Goal: Information Seeking & Learning: Learn about a topic

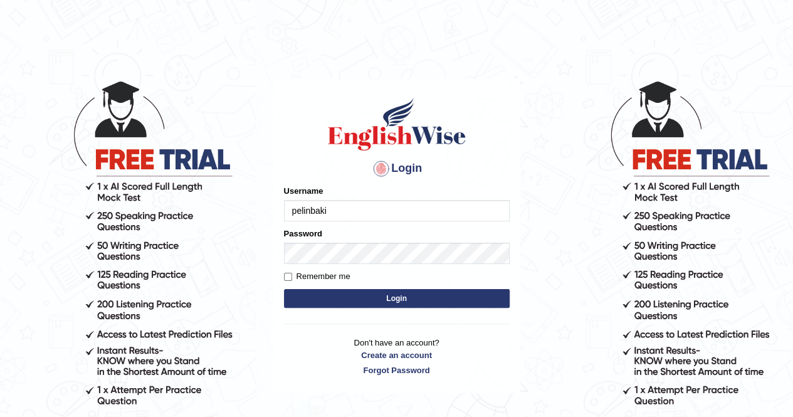
type input "pelinbaki"
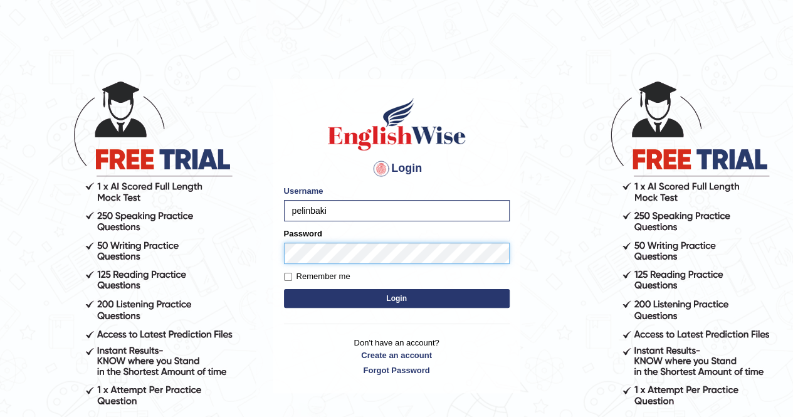
click at [284, 289] on button "Login" at bounding box center [397, 298] width 226 height 19
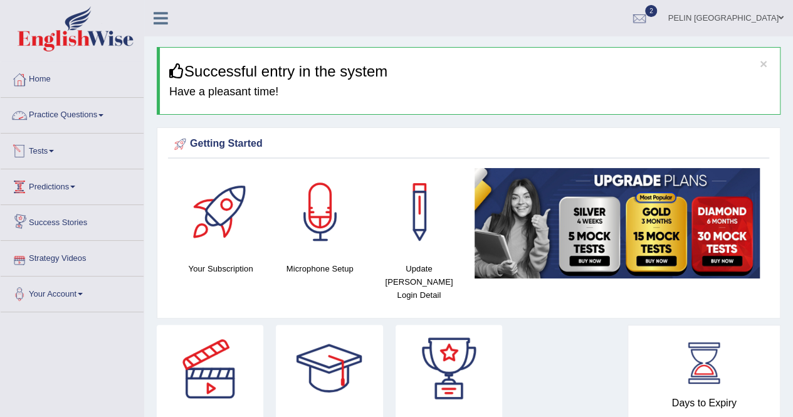
click at [105, 109] on link "Practice Questions" at bounding box center [72, 113] width 143 height 31
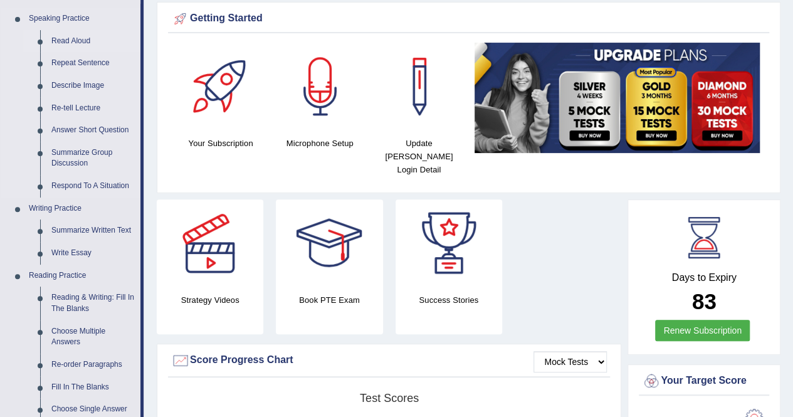
scroll to position [251, 0]
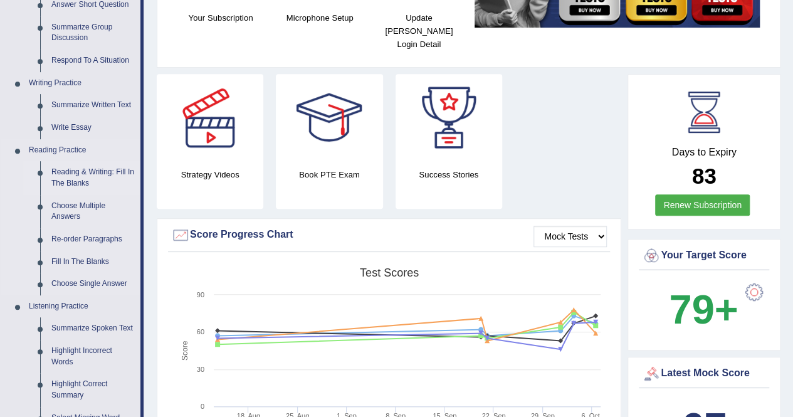
click at [80, 174] on link "Reading & Writing: Fill In The Blanks" at bounding box center [93, 177] width 95 height 33
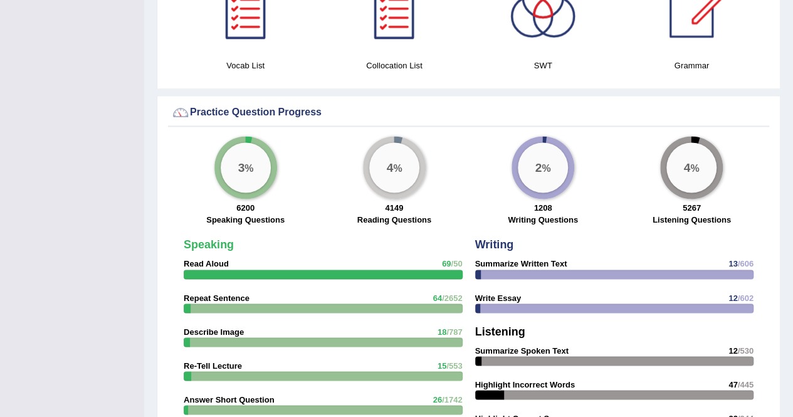
scroll to position [876, 0]
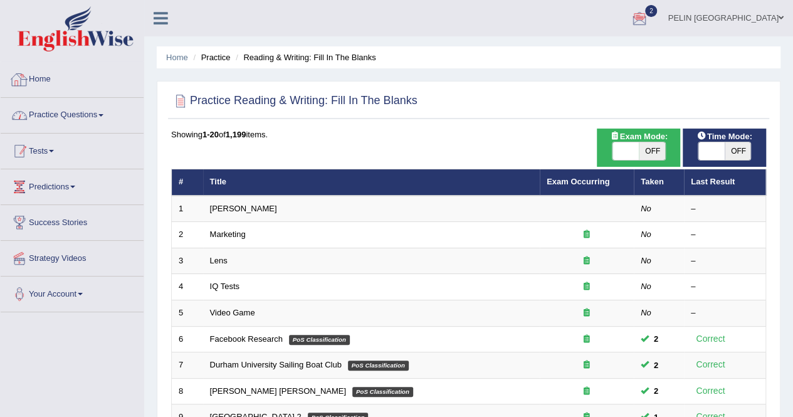
click at [46, 146] on link "Tests" at bounding box center [72, 148] width 143 height 31
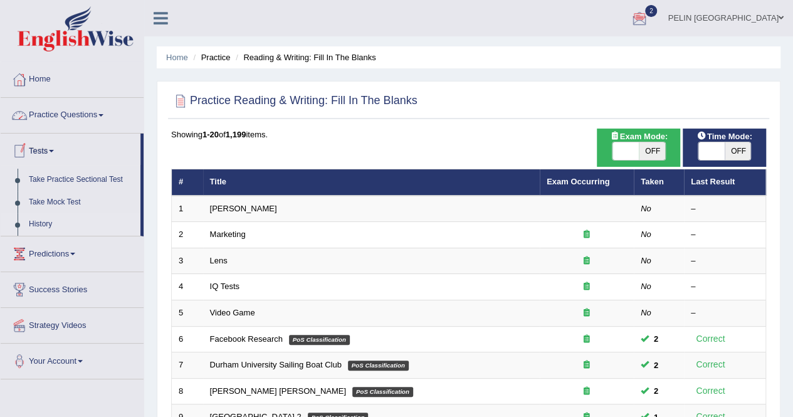
click at [49, 224] on link "History" at bounding box center [81, 224] width 117 height 23
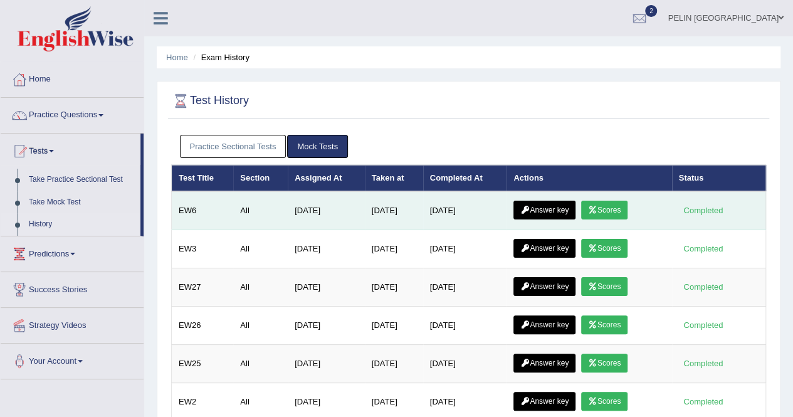
click at [535, 204] on link "Answer key" at bounding box center [544, 210] width 62 height 19
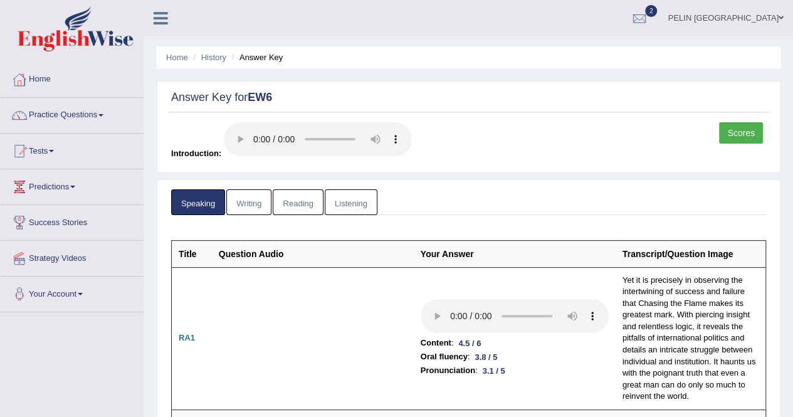
click at [303, 194] on link "Reading" at bounding box center [298, 202] width 50 height 26
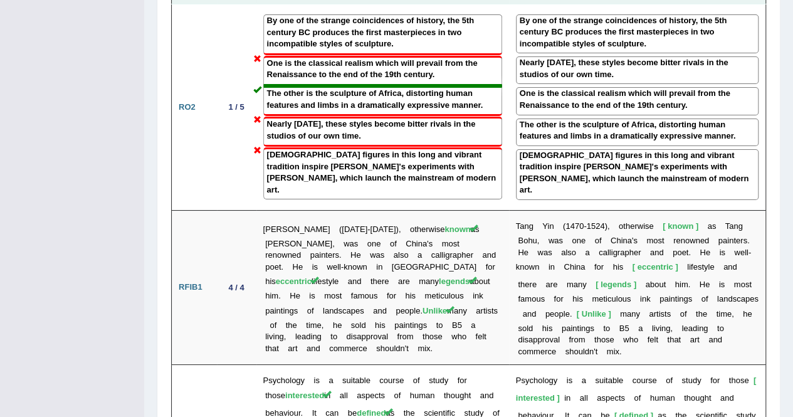
scroll to position [2330, 0]
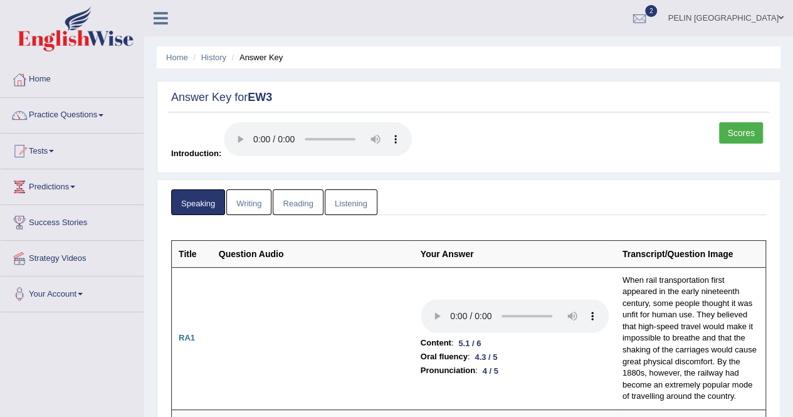
click at [290, 197] on link "Reading" at bounding box center [298, 202] width 50 height 26
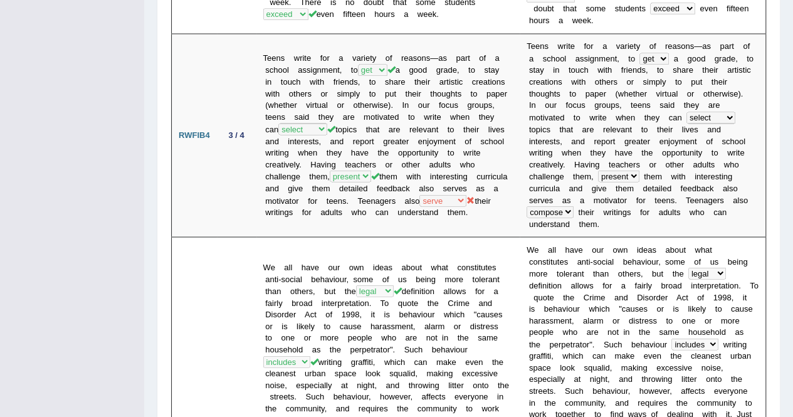
scroll to position [564, 0]
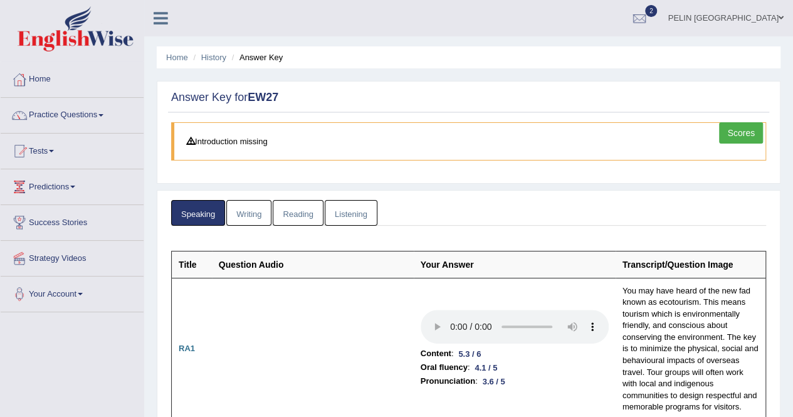
click at [308, 214] on link "Reading" at bounding box center [298, 213] width 50 height 26
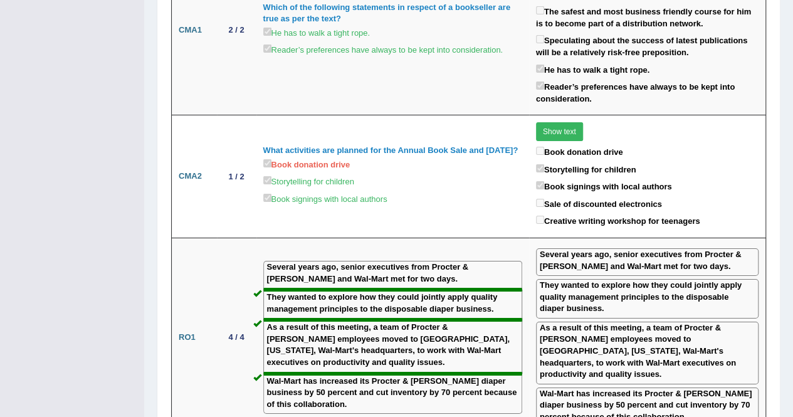
scroll to position [2194, 0]
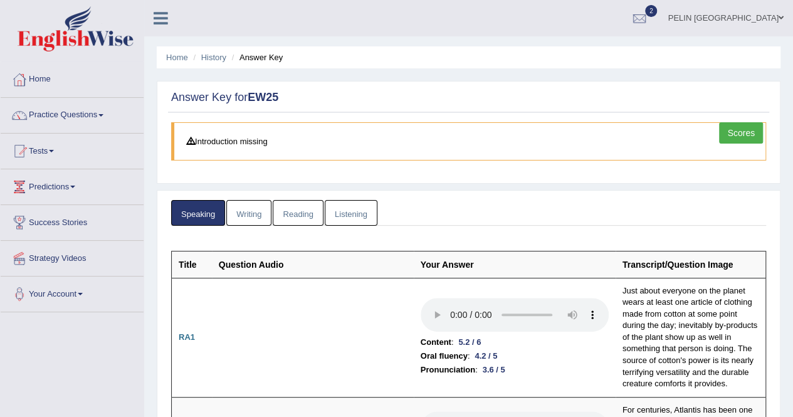
click at [308, 209] on link "Reading" at bounding box center [298, 213] width 50 height 26
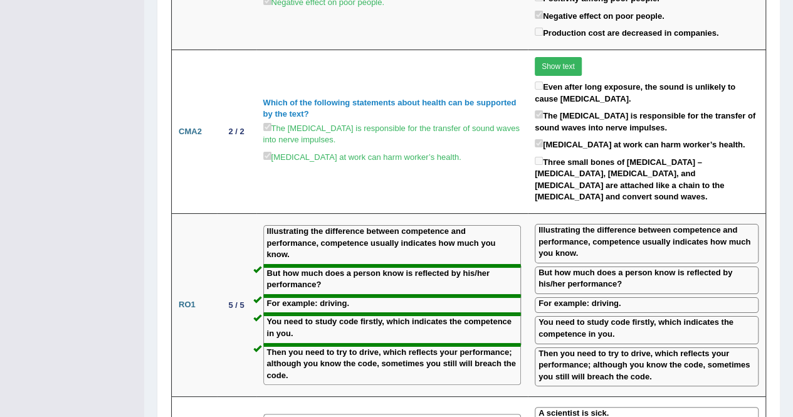
scroll to position [2319, 0]
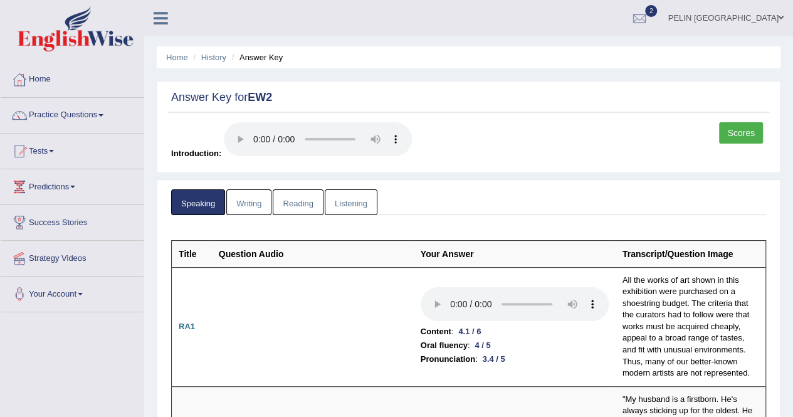
click at [292, 209] on link "Reading" at bounding box center [298, 202] width 50 height 26
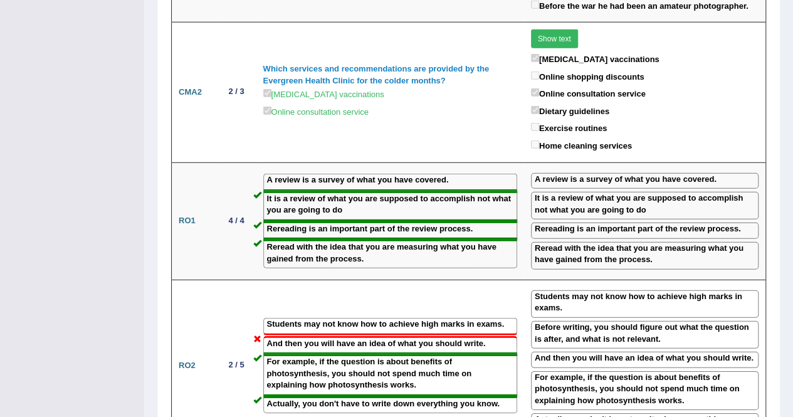
scroll to position [1692, 0]
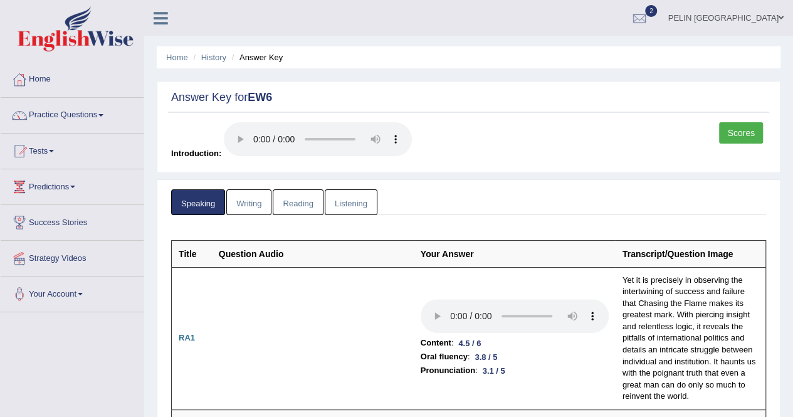
click at [246, 197] on link "Writing" at bounding box center [248, 202] width 45 height 26
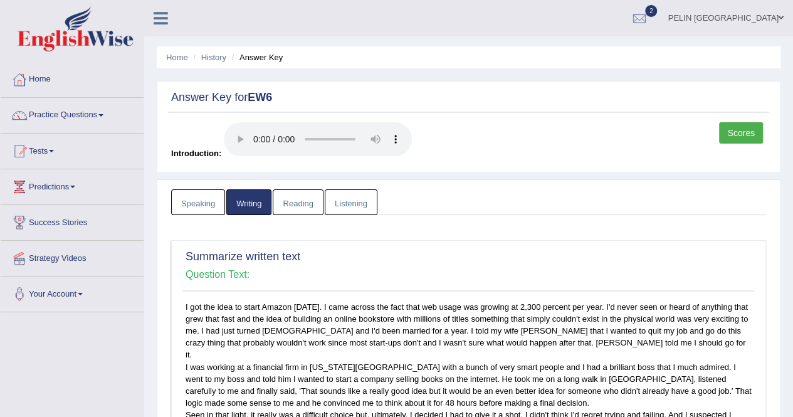
click at [733, 129] on link "Scores" at bounding box center [741, 132] width 44 height 21
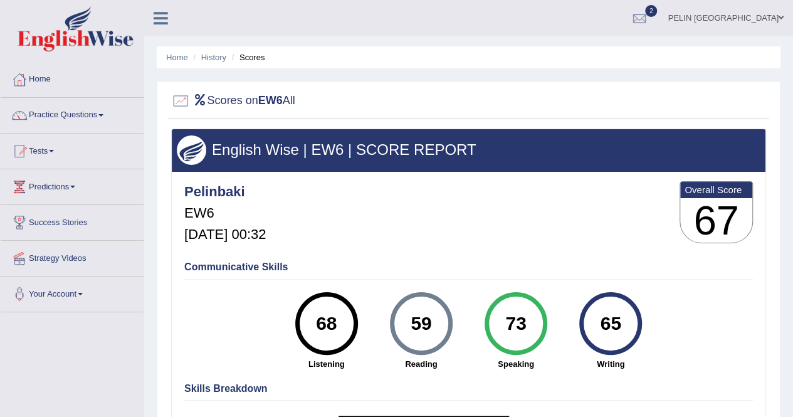
drag, startPoint x: 91, startPoint y: 1, endPoint x: 486, endPoint y: 229, distance: 456.6
click at [486, 229] on div "Pelinbaki EW6 [DATE] 00:32 Overall Score 67" at bounding box center [468, 215] width 575 height 75
click at [336, 319] on div "68" at bounding box center [326, 323] width 46 height 53
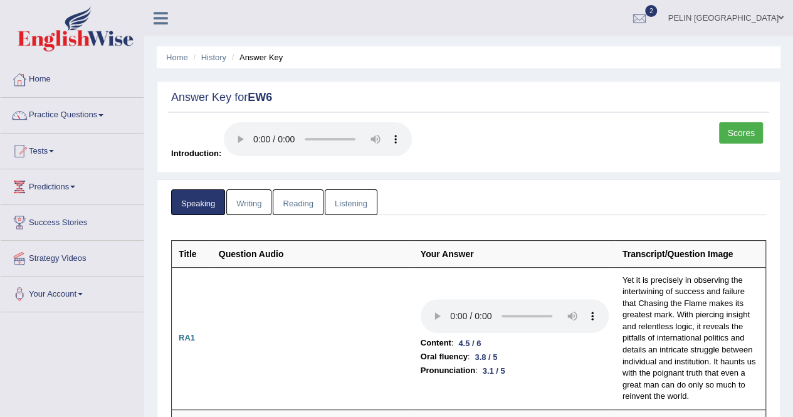
click at [375, 198] on link "Listening" at bounding box center [351, 202] width 53 height 26
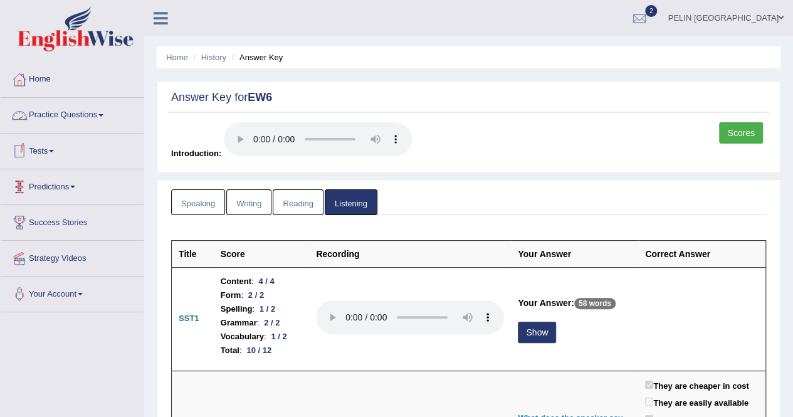
click at [94, 110] on link "Practice Questions" at bounding box center [72, 113] width 143 height 31
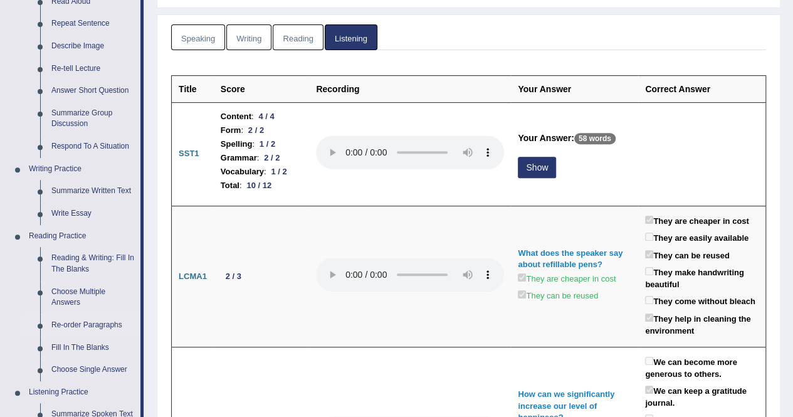
scroll to position [251, 0]
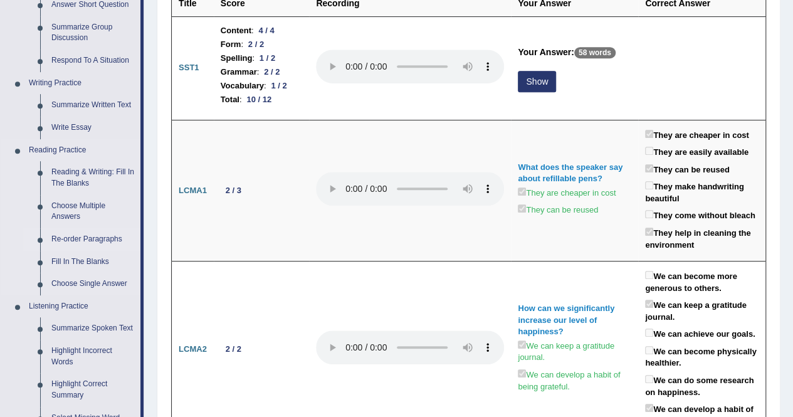
click at [68, 237] on link "Re-order Paragraphs" at bounding box center [93, 239] width 95 height 23
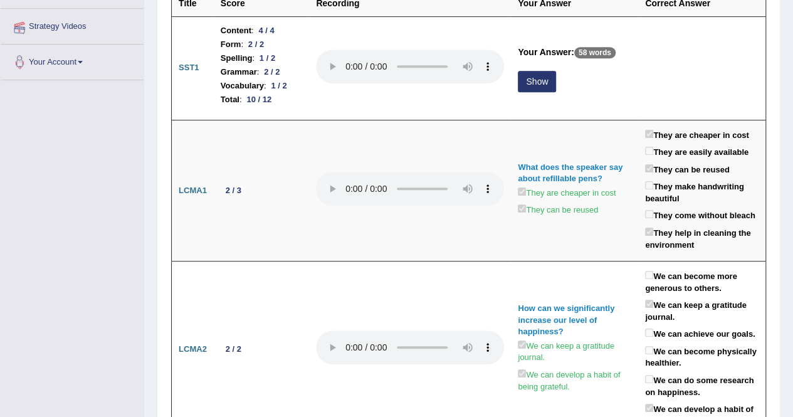
scroll to position [249, 0]
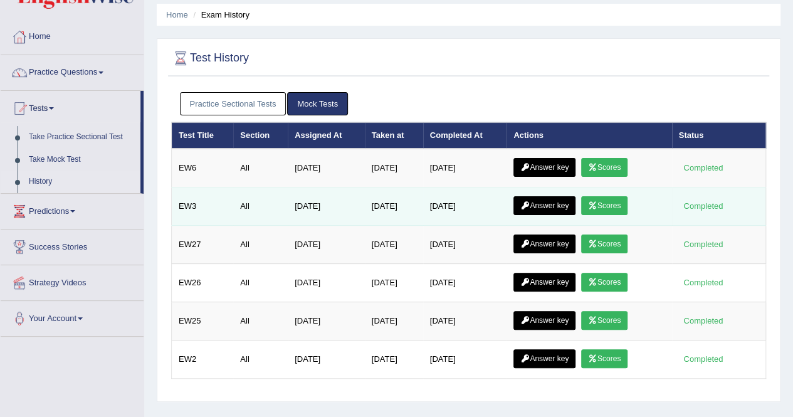
scroll to position [63, 0]
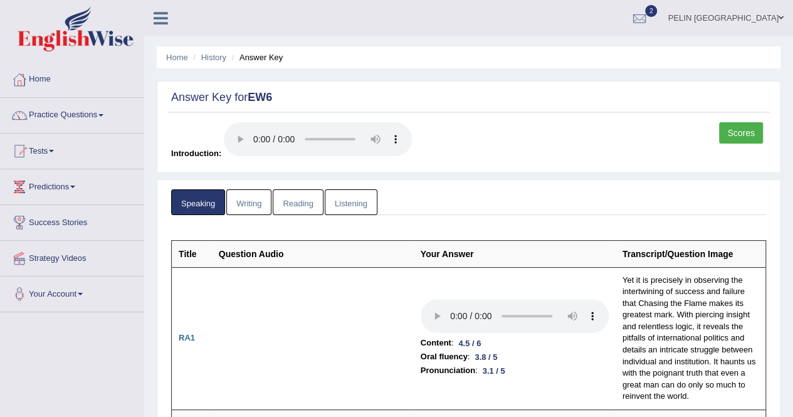
click at [362, 204] on link "Listening" at bounding box center [351, 202] width 53 height 26
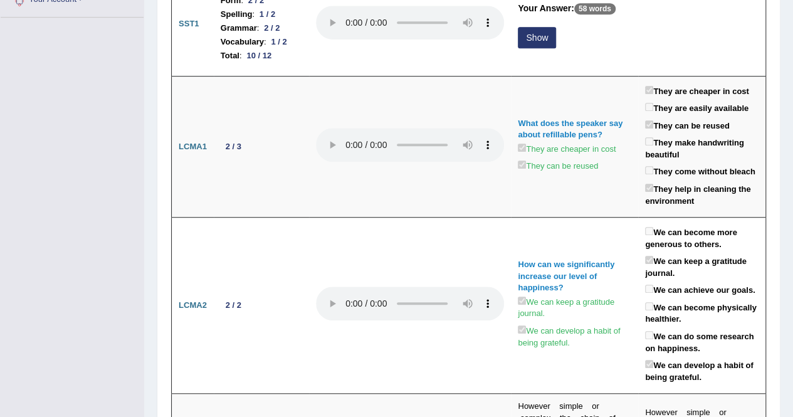
scroll to position [313, 0]
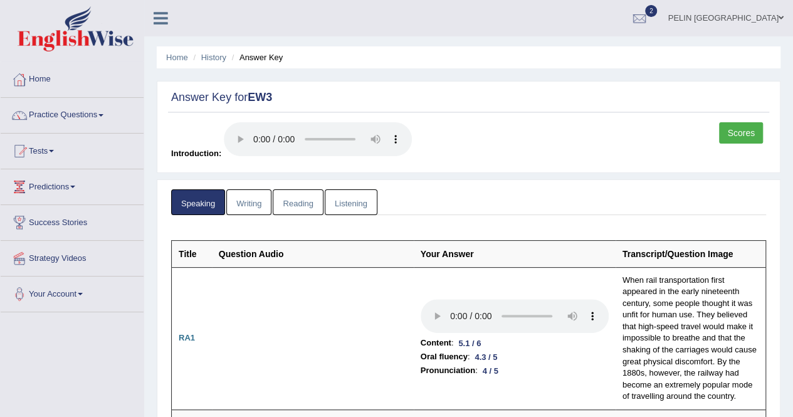
click at [350, 200] on link "Listening" at bounding box center [351, 202] width 53 height 26
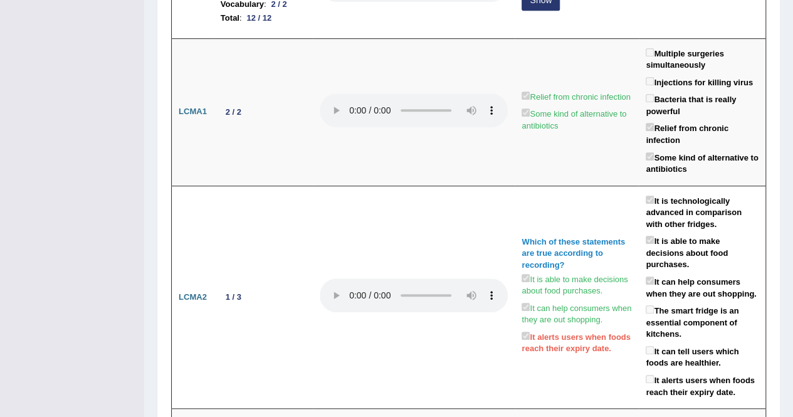
scroll to position [313, 0]
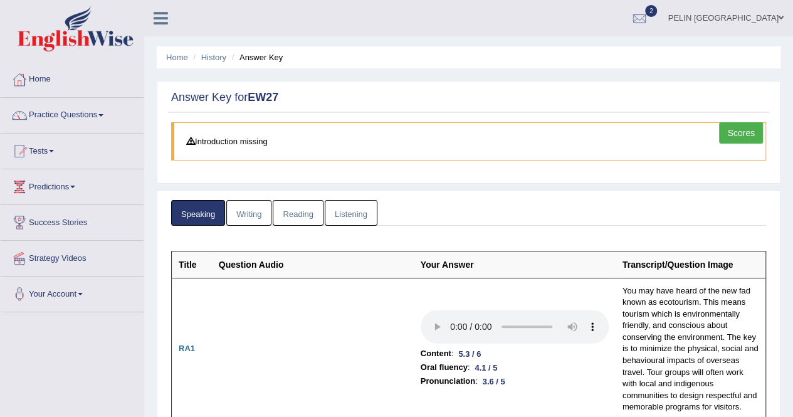
click at [370, 212] on link "Listening" at bounding box center [351, 213] width 53 height 26
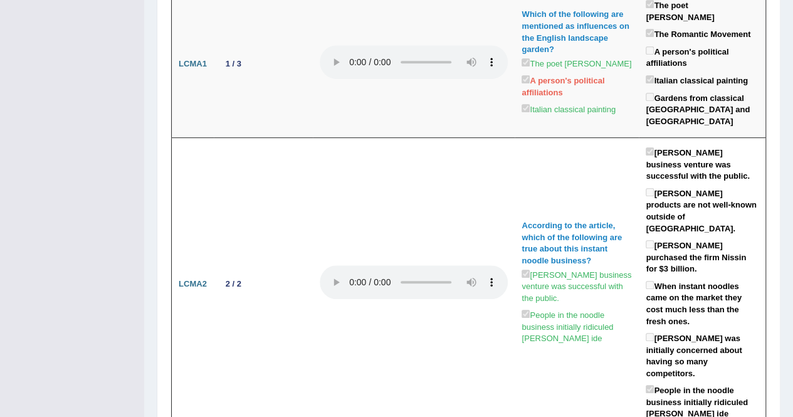
scroll to position [251, 0]
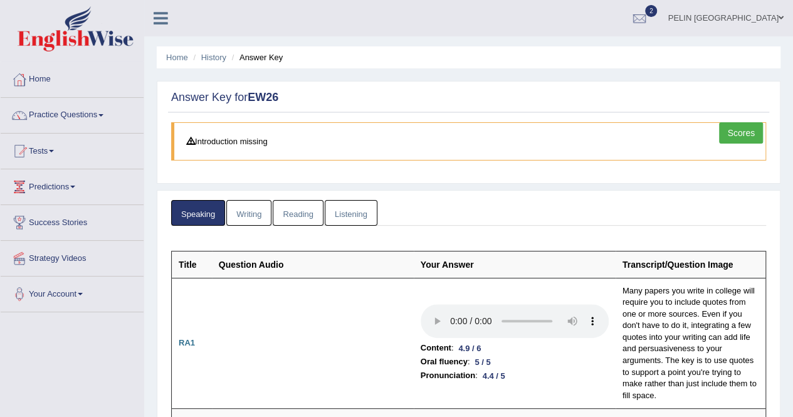
click at [352, 217] on link "Listening" at bounding box center [351, 213] width 53 height 26
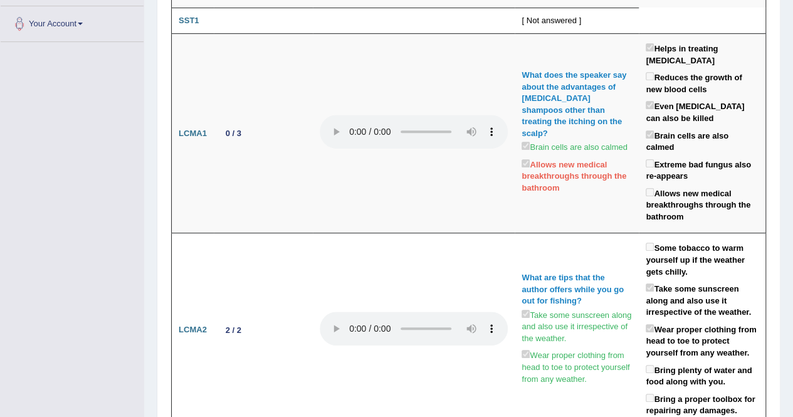
scroll to position [251, 0]
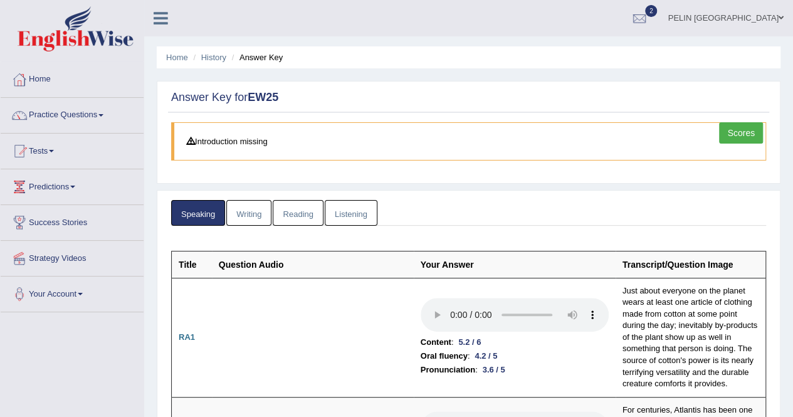
click at [357, 207] on link "Listening" at bounding box center [351, 213] width 53 height 26
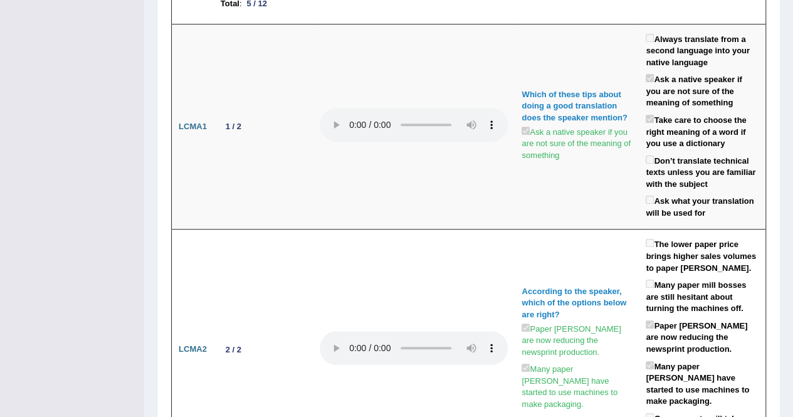
scroll to position [376, 0]
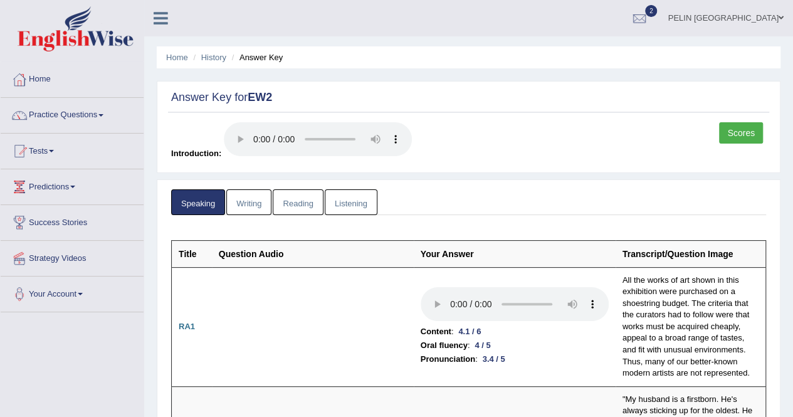
drag, startPoint x: 357, startPoint y: 199, endPoint x: 374, endPoint y: 197, distance: 17.0
click at [357, 199] on link "Listening" at bounding box center [351, 202] width 53 height 26
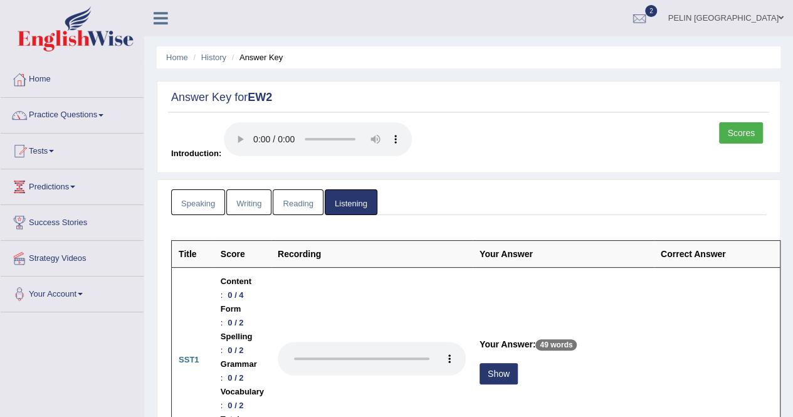
scroll to position [313, 0]
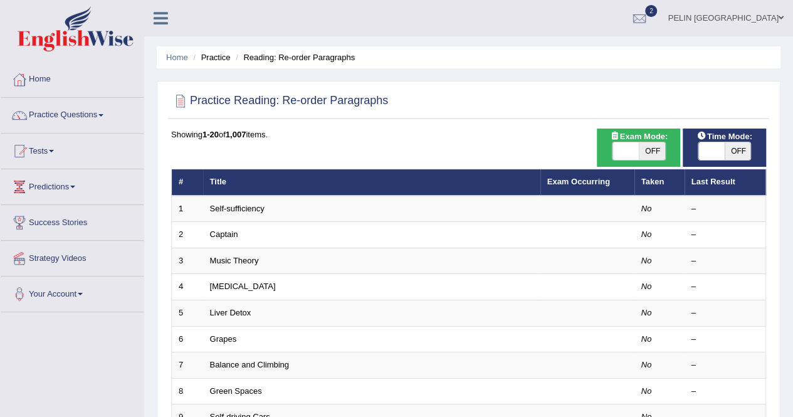
click at [654, 145] on span "OFF" at bounding box center [652, 151] width 26 height 18
checkbox input "true"
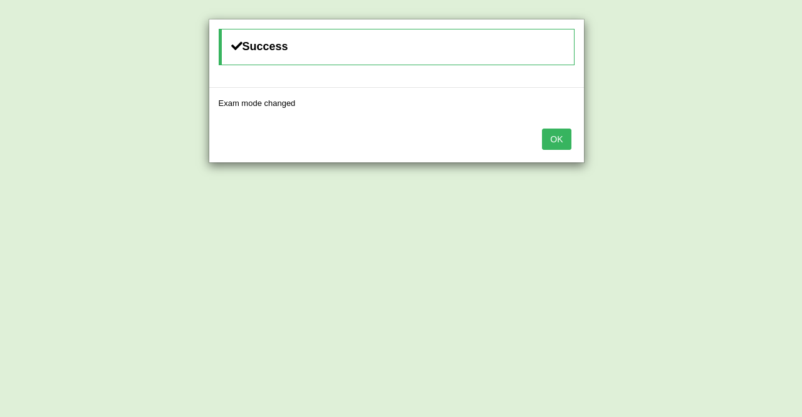
click at [559, 140] on button "OK" at bounding box center [556, 138] width 29 height 21
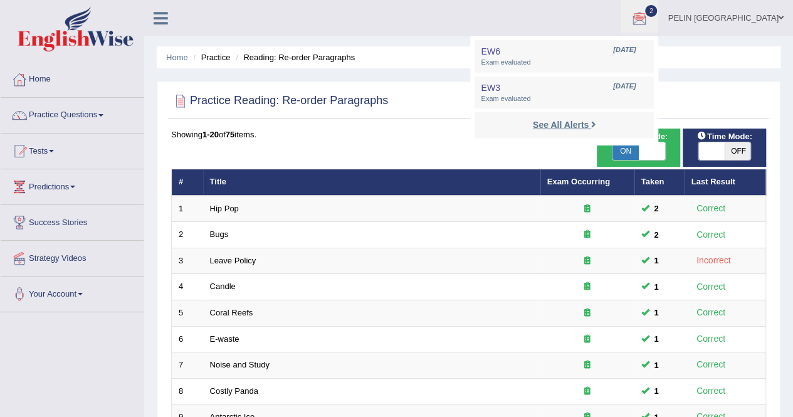
click at [589, 126] on strong "See All Alerts" at bounding box center [561, 125] width 56 height 10
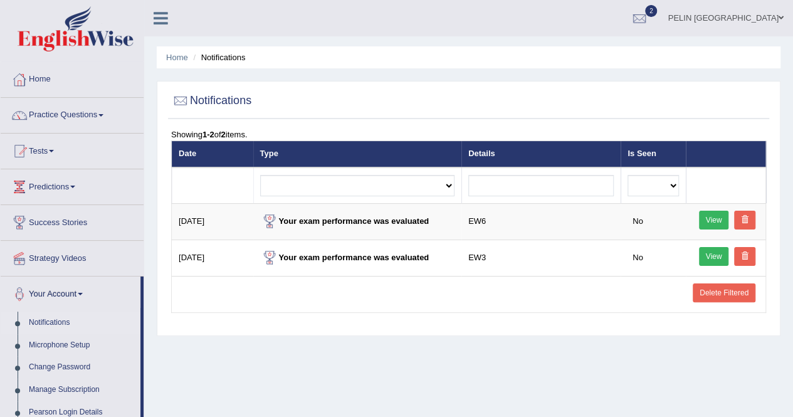
click at [726, 287] on link "Delete Filtered" at bounding box center [724, 292] width 63 height 19
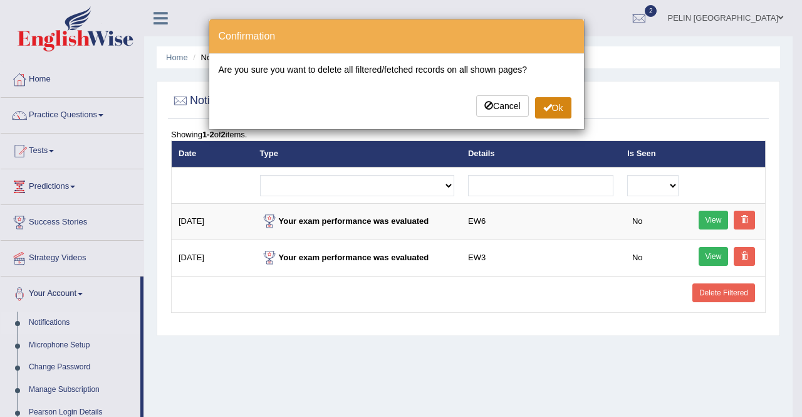
click at [549, 104] on span at bounding box center [547, 107] width 9 height 9
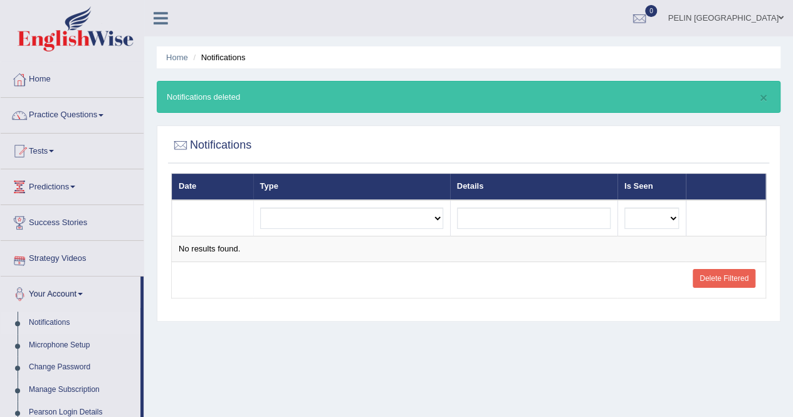
click at [81, 120] on link "Practice Questions" at bounding box center [72, 113] width 143 height 31
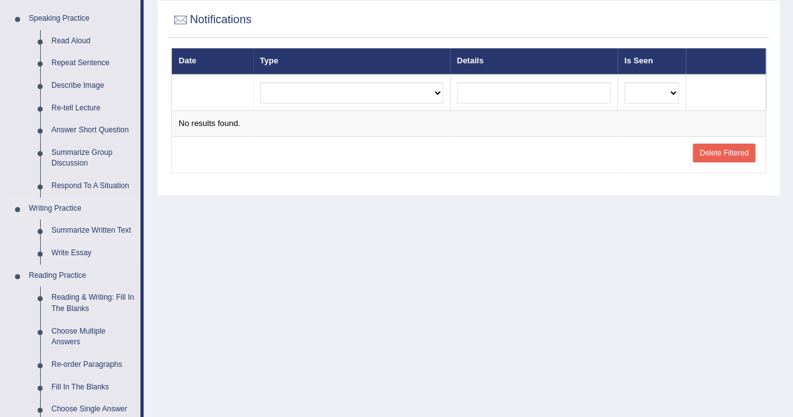
scroll to position [188, 0]
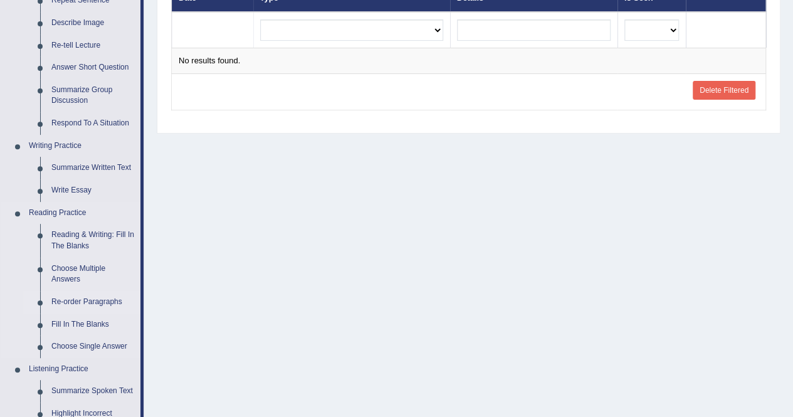
click at [93, 294] on link "Re-order Paragraphs" at bounding box center [93, 302] width 95 height 23
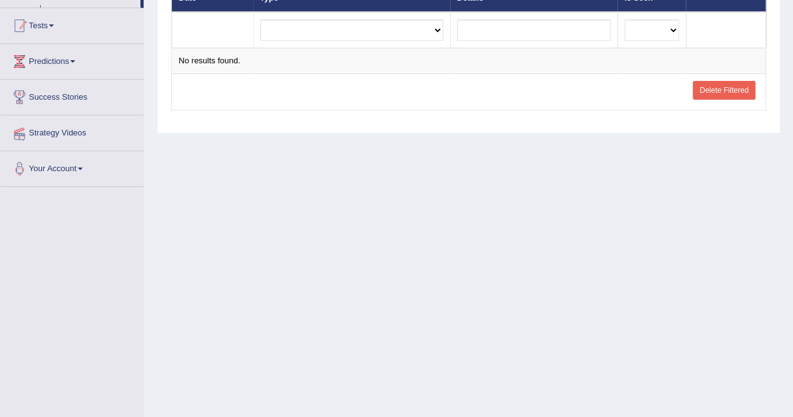
scroll to position [231, 0]
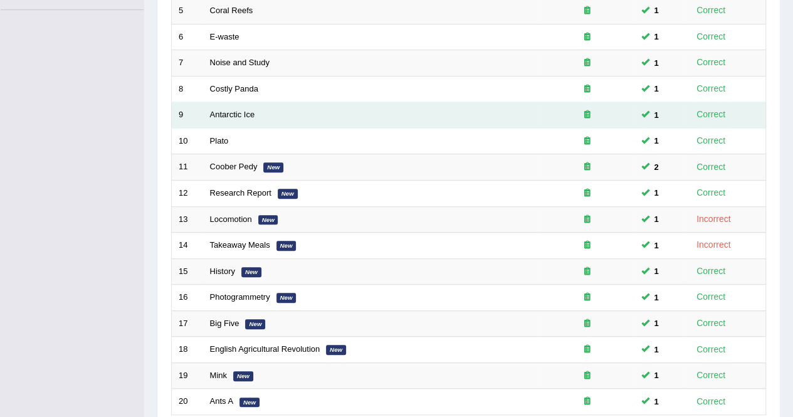
scroll to position [407, 0]
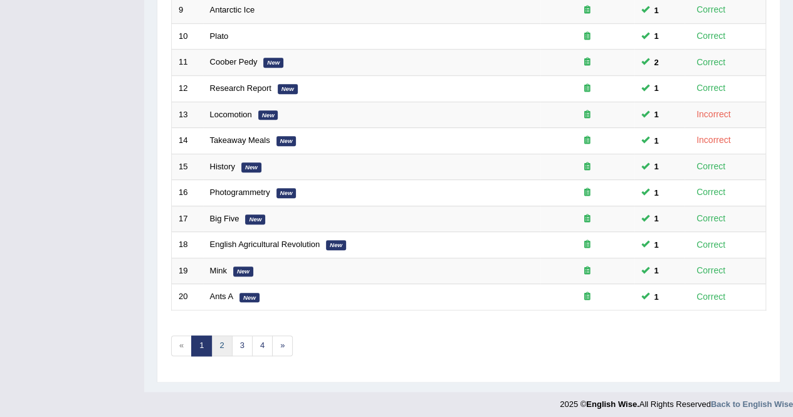
click at [223, 338] on link "2" at bounding box center [221, 345] width 21 height 21
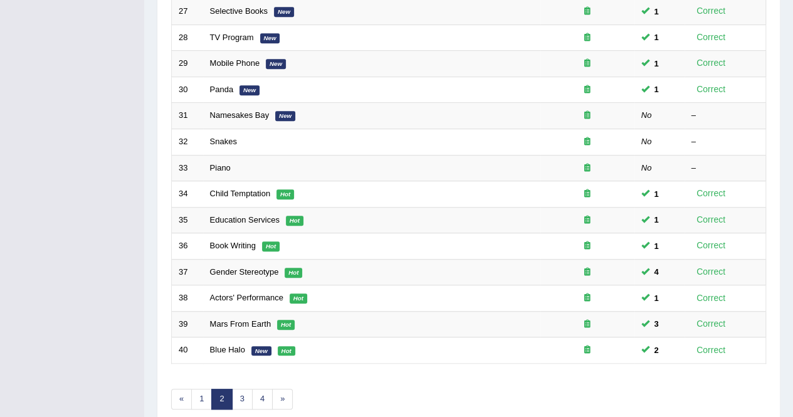
scroll to position [407, 0]
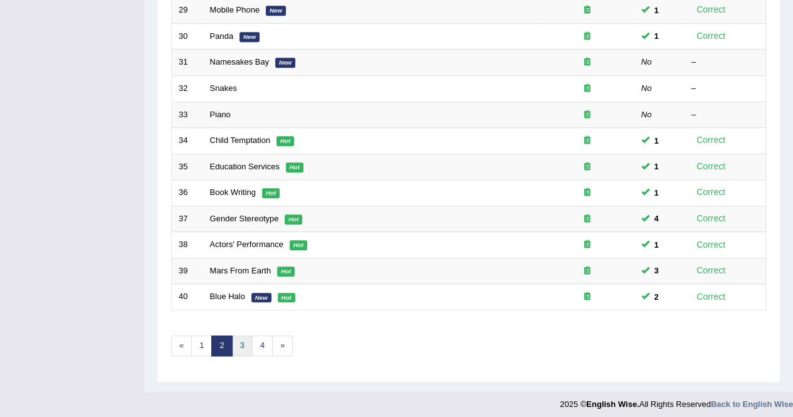
click at [244, 342] on link "3" at bounding box center [242, 345] width 21 height 21
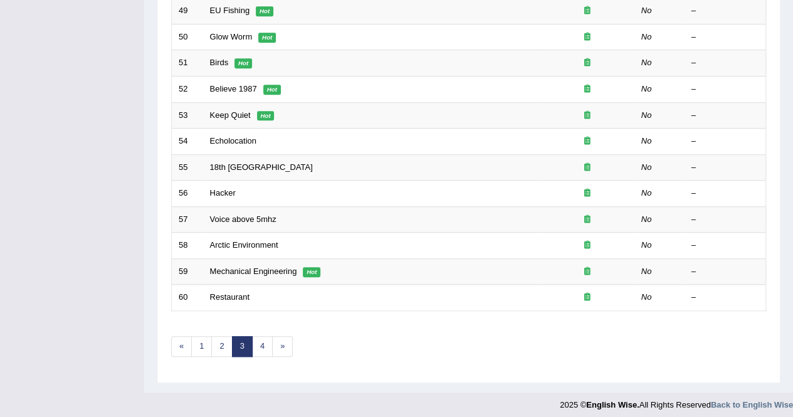
scroll to position [407, 0]
click at [258, 341] on link "4" at bounding box center [262, 345] width 21 height 21
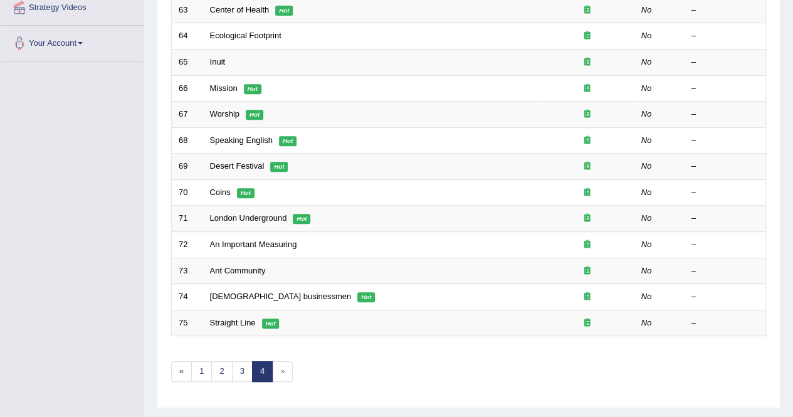
scroll to position [278, 0]
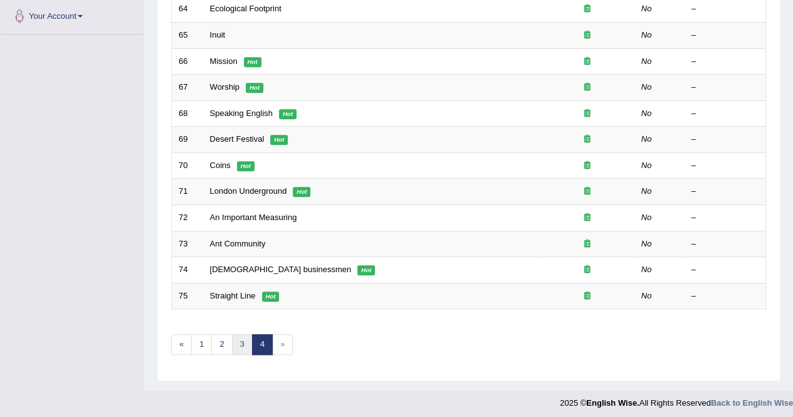
click at [244, 341] on link "3" at bounding box center [242, 344] width 21 height 21
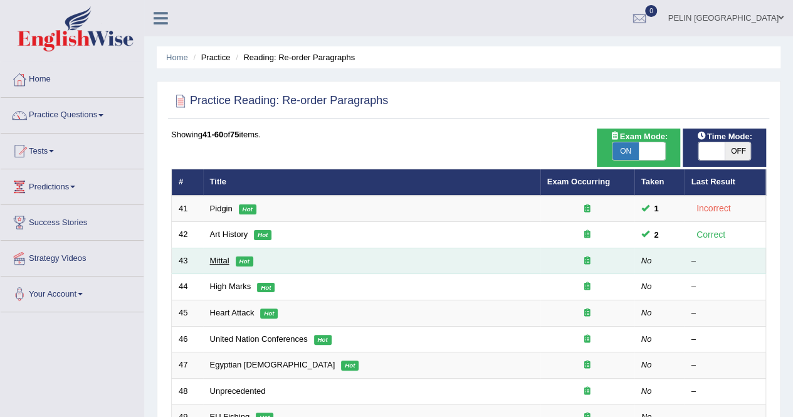
click at [229, 261] on link "Mittal" at bounding box center [219, 260] width 19 height 9
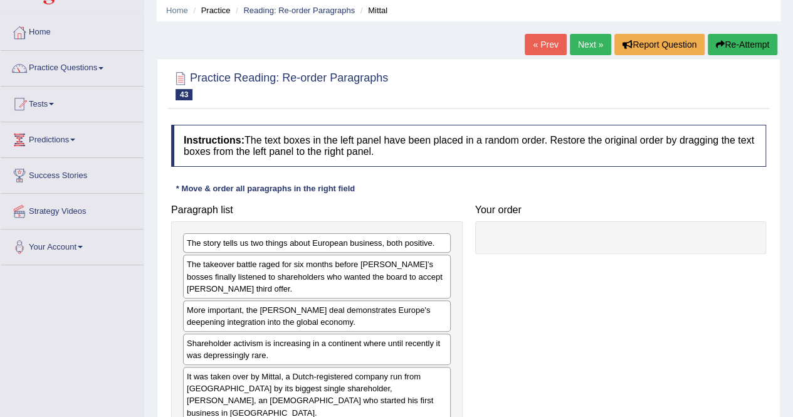
scroll to position [63, 0]
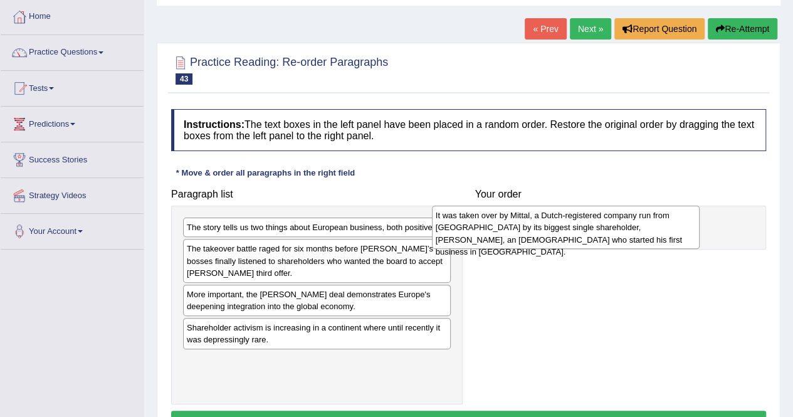
drag, startPoint x: 410, startPoint y: 380, endPoint x: 659, endPoint y: 236, distance: 287.2
click at [659, 236] on div "It was taken over by Mittal, a Dutch-registered company run from [GEOGRAPHIC_DA…" at bounding box center [566, 227] width 268 height 43
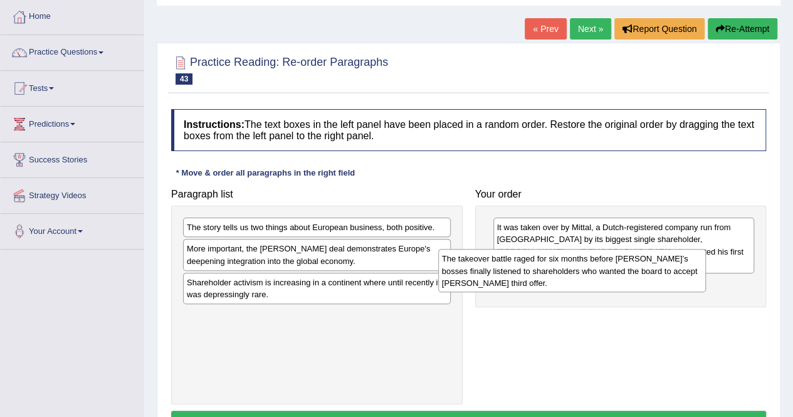
drag, startPoint x: 311, startPoint y: 269, endPoint x: 567, endPoint y: 280, distance: 255.3
click at [567, 280] on div "The takeover battle raged for six months before [PERSON_NAME]’s bosses finally …" at bounding box center [572, 270] width 268 height 43
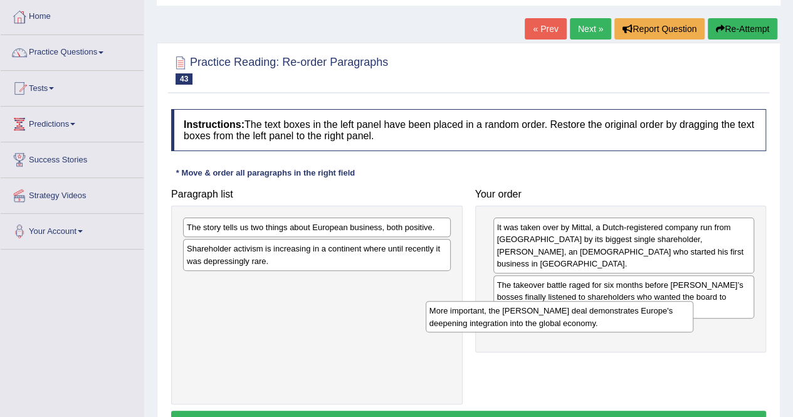
drag, startPoint x: 368, startPoint y: 254, endPoint x: 610, endPoint y: 317, distance: 250.5
click at [610, 317] on div "More important, the [PERSON_NAME] deal demonstrates Europe's deepening integrat…" at bounding box center [560, 316] width 268 height 31
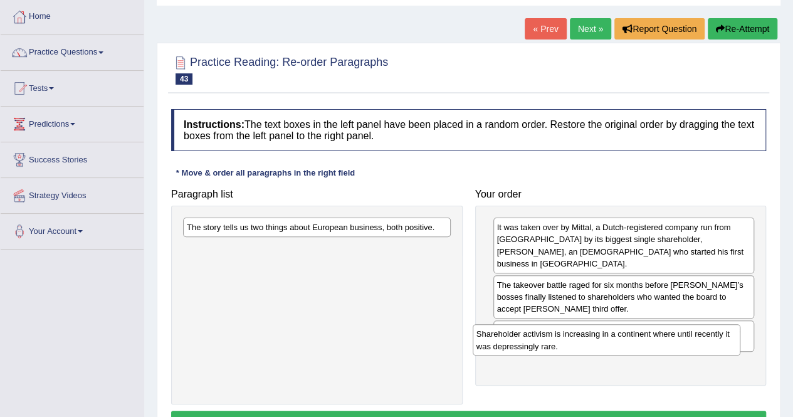
drag, startPoint x: 277, startPoint y: 250, endPoint x: 567, endPoint y: 336, distance: 302.0
click at [567, 336] on div "Shareholder activism is increasing in a continent where until recently it was d…" at bounding box center [607, 339] width 268 height 31
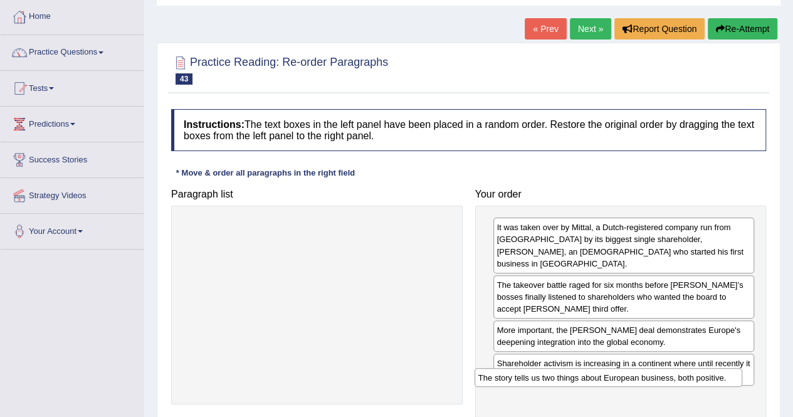
drag, startPoint x: 337, startPoint y: 231, endPoint x: 629, endPoint y: 382, distance: 328.0
click at [629, 382] on div "The story tells us two things about European business, both positive." at bounding box center [608, 377] width 268 height 19
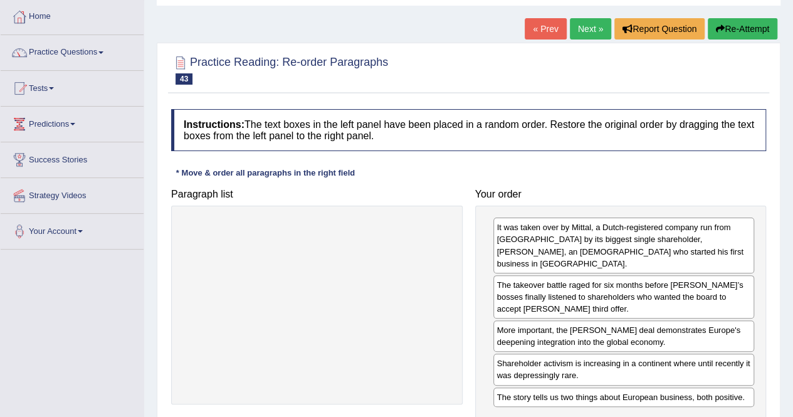
scroll to position [125, 0]
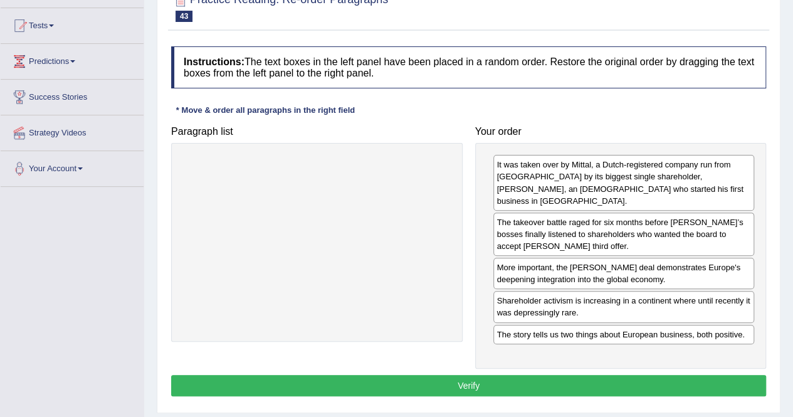
click at [619, 375] on button "Verify" at bounding box center [468, 385] width 595 height 21
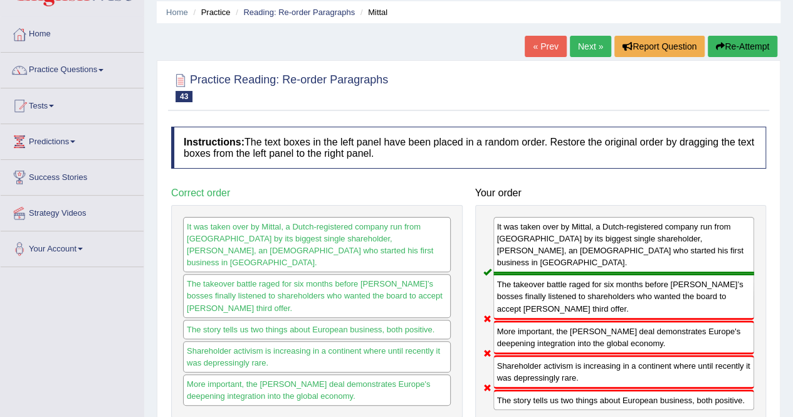
scroll to position [0, 0]
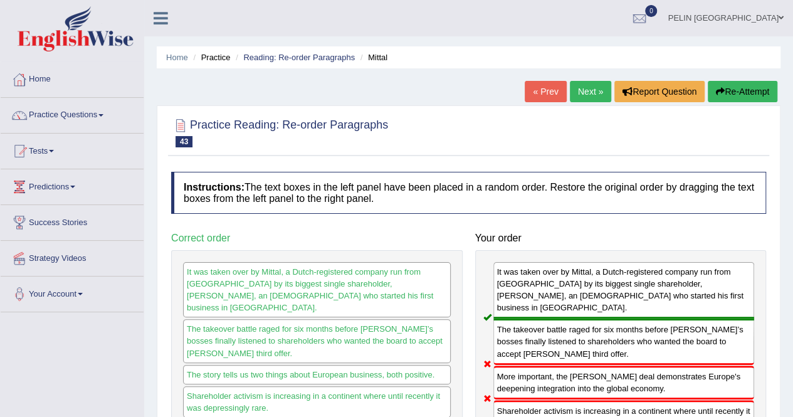
click at [746, 88] on button "Re-Attempt" at bounding box center [743, 91] width 70 height 21
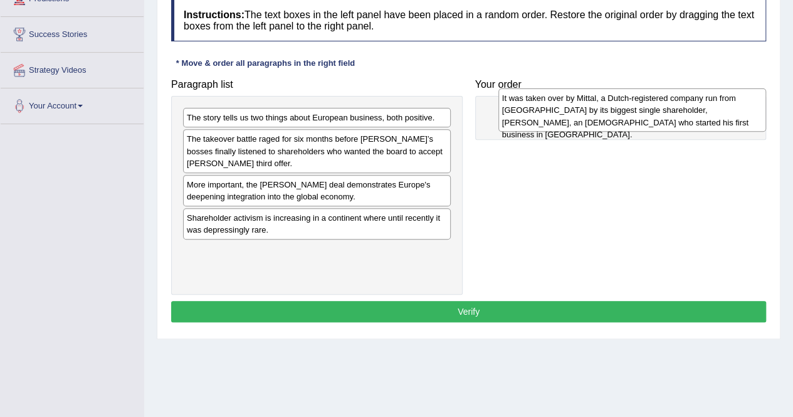
drag, startPoint x: 251, startPoint y: 263, endPoint x: 567, endPoint y: 112, distance: 349.6
click at [567, 112] on div "It was taken over by Mittal, a Dutch-registered company run from [GEOGRAPHIC_DA…" at bounding box center [632, 109] width 268 height 43
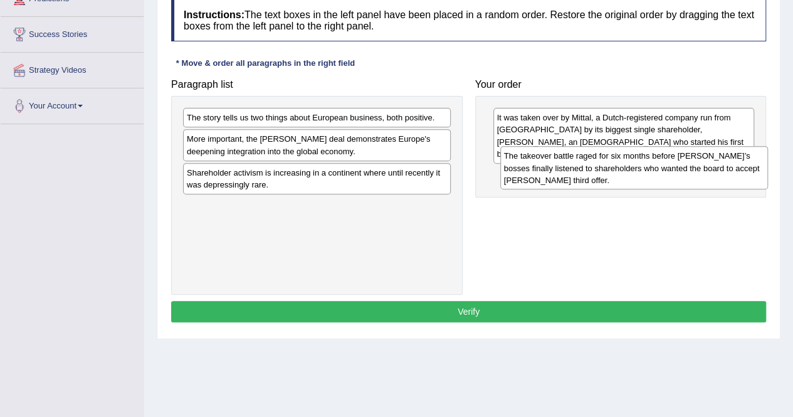
drag, startPoint x: 256, startPoint y: 153, endPoint x: 573, endPoint y: 170, distance: 317.6
click at [573, 170] on div "The takeover battle raged for six months before [PERSON_NAME]’s bosses finally …" at bounding box center [634, 167] width 268 height 43
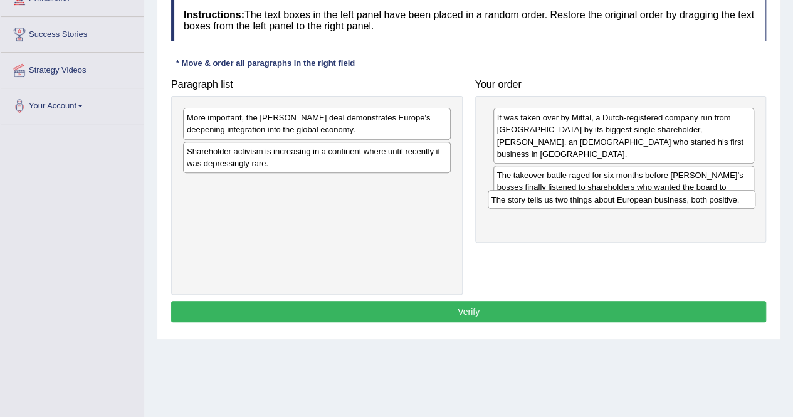
drag, startPoint x: 395, startPoint y: 112, endPoint x: 700, endPoint y: 194, distance: 315.5
click at [700, 194] on div "The story tells us two things about European business, both positive." at bounding box center [622, 199] width 268 height 19
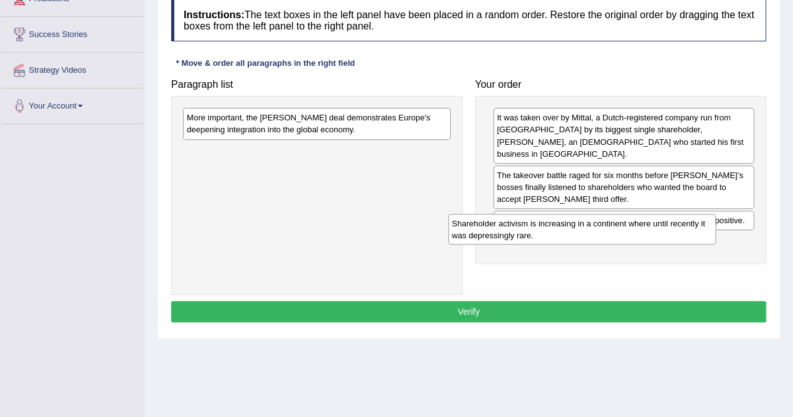
drag, startPoint x: 400, startPoint y: 156, endPoint x: 666, endPoint y: 229, distance: 274.9
click at [666, 229] on div "Shareholder activism is increasing in a continent where until recently it was d…" at bounding box center [582, 229] width 268 height 31
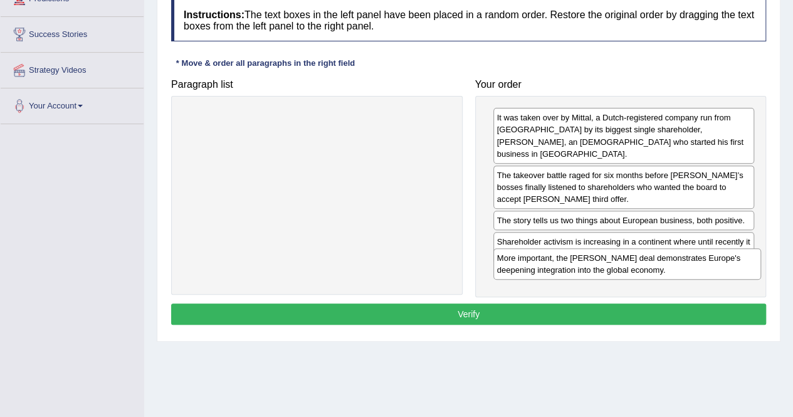
drag, startPoint x: 325, startPoint y: 125, endPoint x: 636, endPoint y: 265, distance: 340.5
click at [636, 265] on div "More important, the [PERSON_NAME] deal demonstrates Europe's deepening integrat…" at bounding box center [627, 263] width 268 height 31
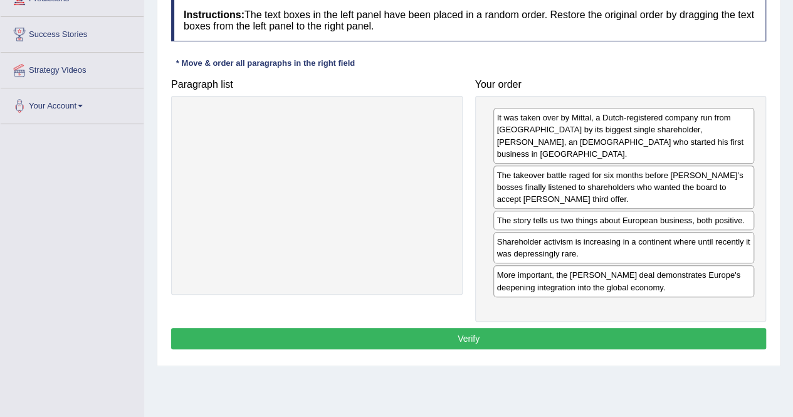
click at [534, 328] on button "Verify" at bounding box center [468, 338] width 595 height 21
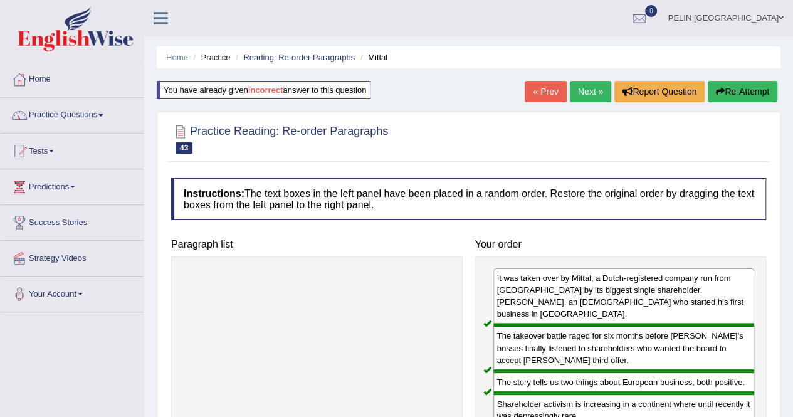
click at [586, 88] on link "Next »" at bounding box center [590, 91] width 41 height 21
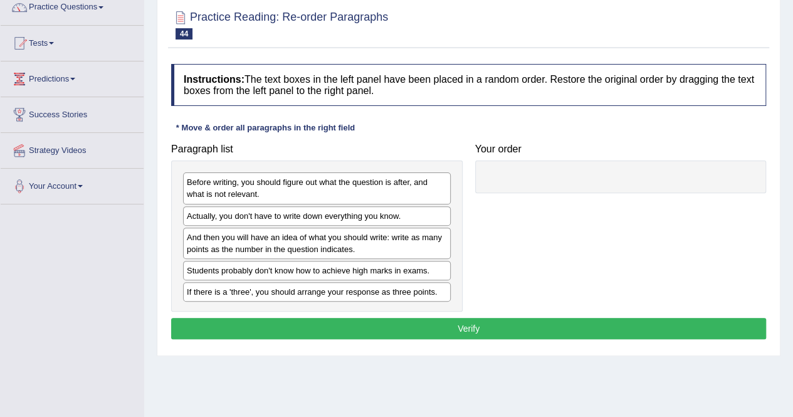
scroll to position [125, 0]
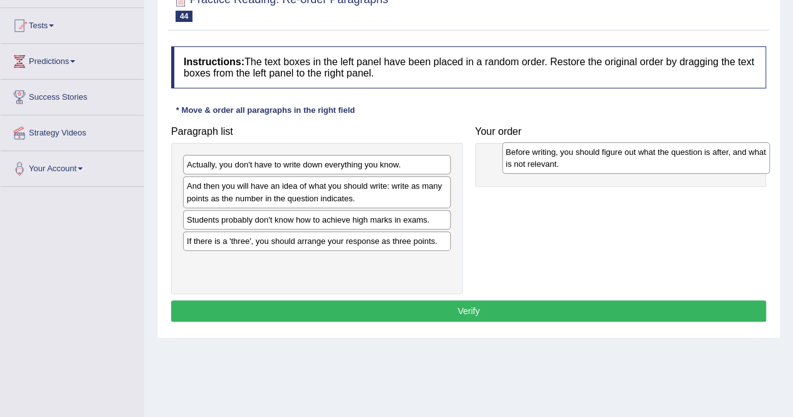
drag, startPoint x: 370, startPoint y: 177, endPoint x: 689, endPoint y: 164, distance: 319.3
click at [689, 164] on div "Before writing, you should figure out what the question is after, and what is n…" at bounding box center [636, 157] width 268 height 31
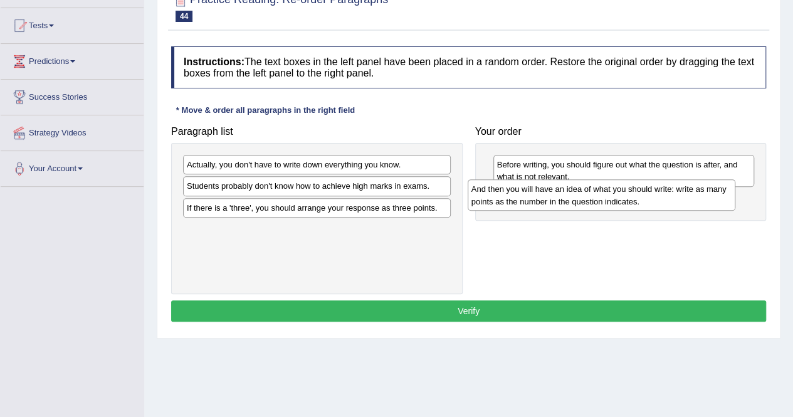
drag, startPoint x: 372, startPoint y: 194, endPoint x: 656, endPoint y: 197, distance: 284.6
click at [656, 197] on div "And then you will have an idea of what you should write: write as many points a…" at bounding box center [602, 194] width 268 height 31
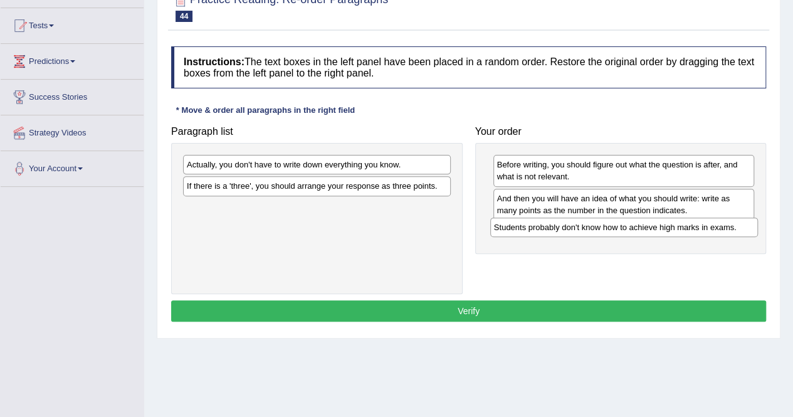
drag, startPoint x: 392, startPoint y: 184, endPoint x: 699, endPoint y: 226, distance: 310.0
click at [699, 226] on div "Students probably don't know how to achieve high marks in exams." at bounding box center [624, 226] width 268 height 19
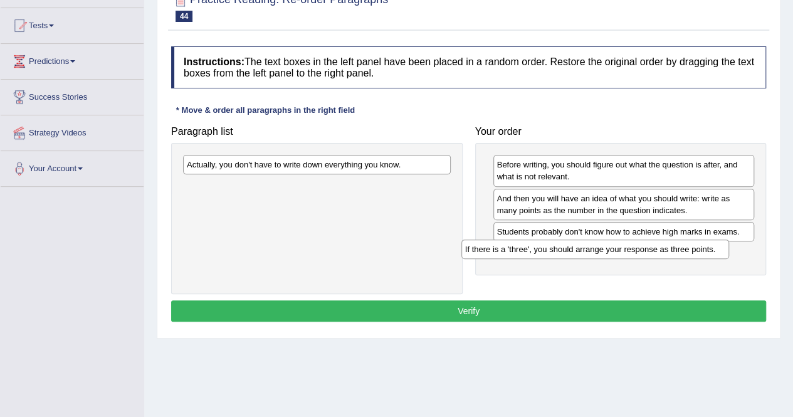
drag, startPoint x: 348, startPoint y: 185, endPoint x: 627, endPoint y: 249, distance: 285.5
click at [627, 249] on div "If there is a 'three', you should arrange your response as three points." at bounding box center [595, 248] width 268 height 19
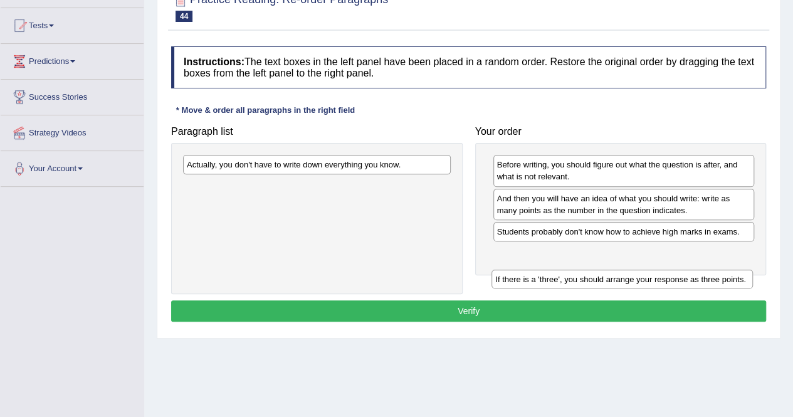
drag, startPoint x: 617, startPoint y: 248, endPoint x: 615, endPoint y: 275, distance: 27.6
click at [615, 275] on div "If there is a 'three', you should arrange your response as three points." at bounding box center [621, 278] width 261 height 19
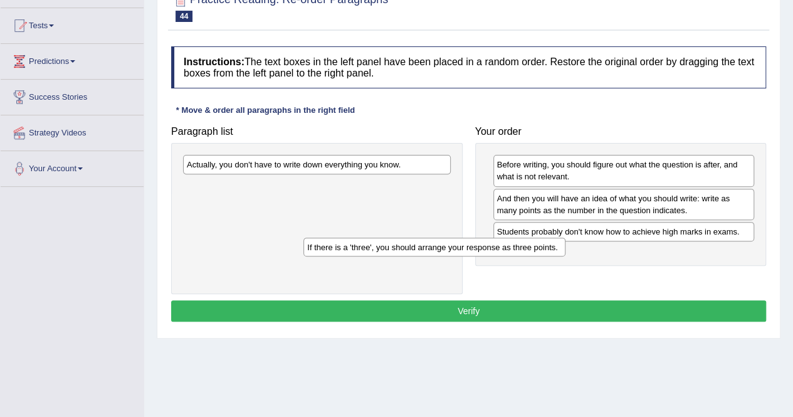
drag, startPoint x: 603, startPoint y: 256, endPoint x: 307, endPoint y: 202, distance: 300.8
click at [304, 249] on div "If there is a 'three', you should arrange your response as three points." at bounding box center [433, 247] width 261 height 19
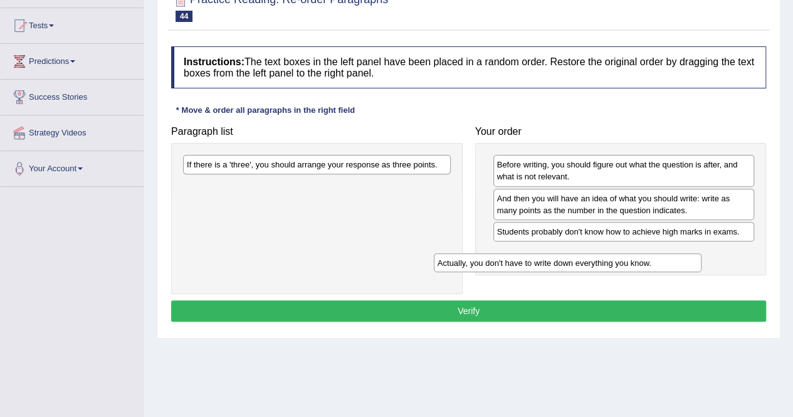
drag, startPoint x: 329, startPoint y: 158, endPoint x: 577, endPoint y: 248, distance: 263.5
click at [580, 254] on div "Actually, you don't have to write down everything you know." at bounding box center [568, 262] width 268 height 19
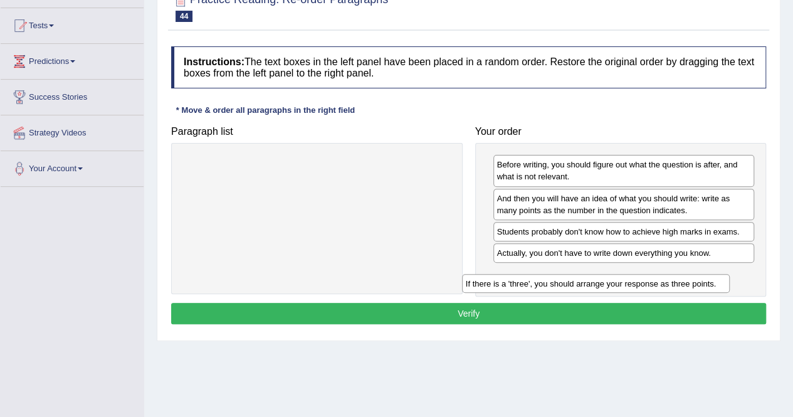
drag, startPoint x: 387, startPoint y: 165, endPoint x: 672, endPoint y: 273, distance: 304.3
click at [672, 274] on div "If there is a 'three', you should arrange your response as three points." at bounding box center [596, 283] width 268 height 19
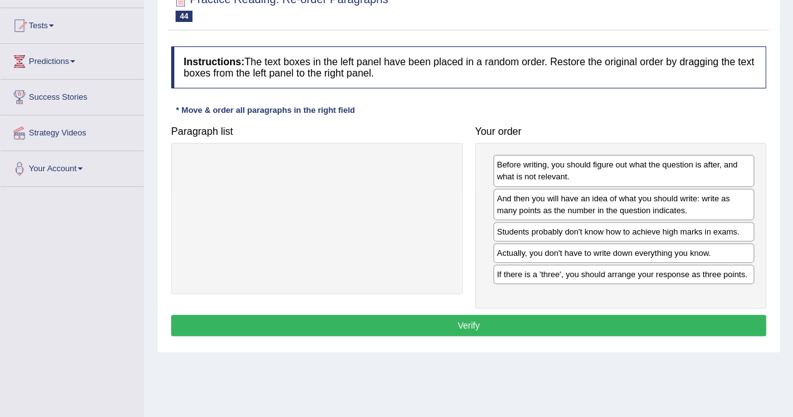
click at [629, 322] on button "Verify" at bounding box center [468, 325] width 595 height 21
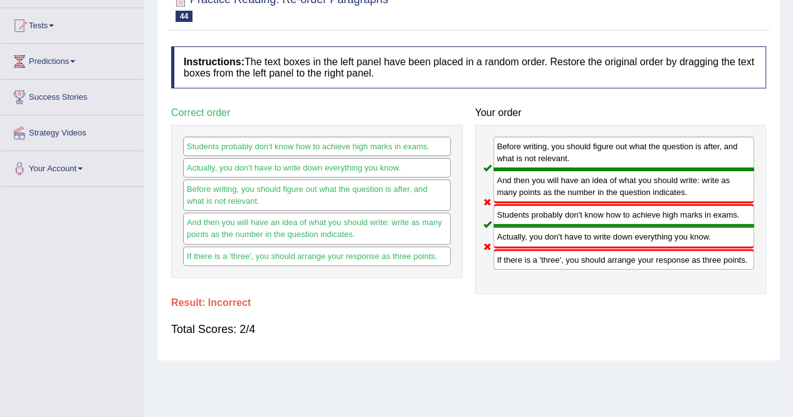
drag, startPoint x: 562, startPoint y: 222, endPoint x: 538, endPoint y: 131, distance: 94.7
click at [538, 131] on div "Before writing, you should figure out what the question is after, and what is n…" at bounding box center [620, 209] width 291 height 169
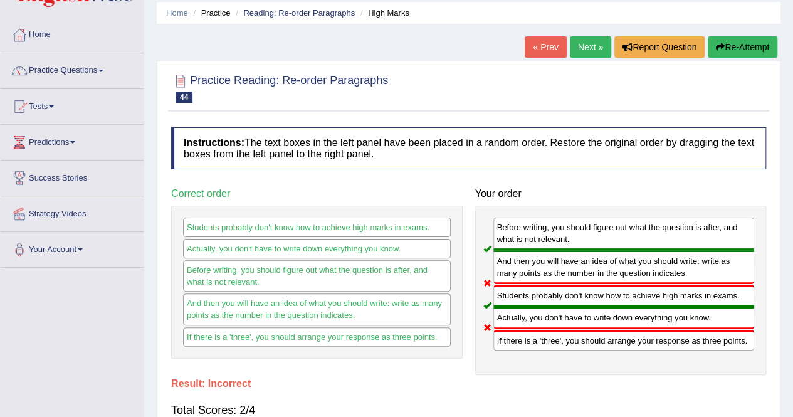
scroll to position [0, 0]
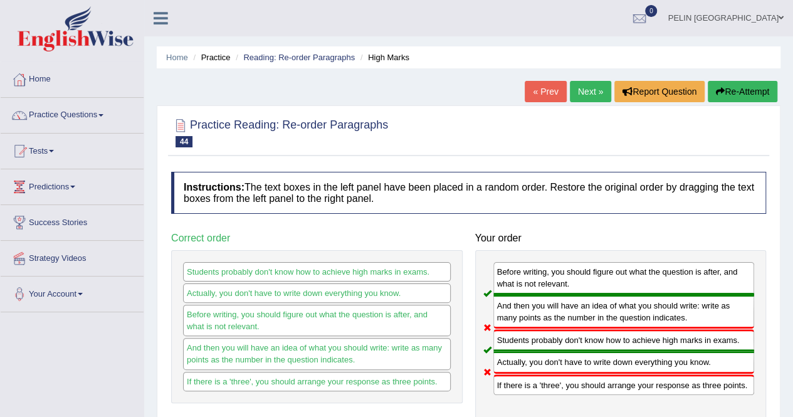
click at [727, 89] on button "Re-Attempt" at bounding box center [743, 91] width 70 height 21
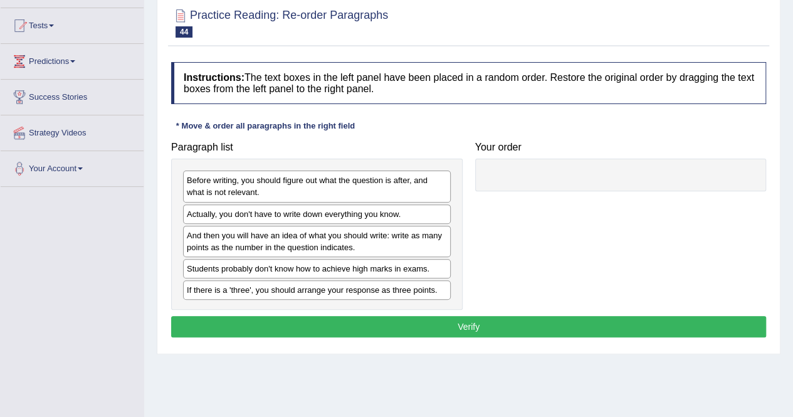
scroll to position [125, 0]
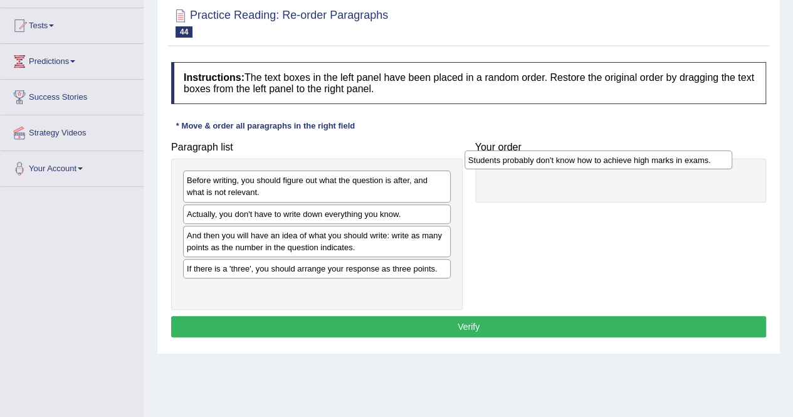
drag, startPoint x: 354, startPoint y: 264, endPoint x: 636, endPoint y: 172, distance: 296.3
click at [636, 169] on div "Students probably don't know how to achieve high marks in exams." at bounding box center [598, 159] width 268 height 19
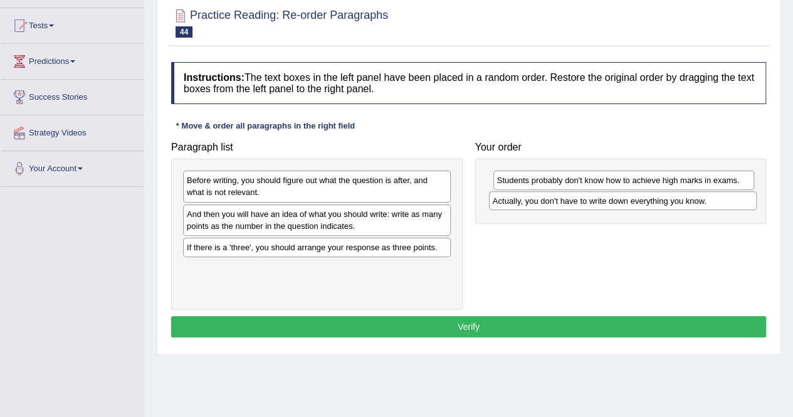
drag, startPoint x: 318, startPoint y: 207, endPoint x: 624, endPoint y: 195, distance: 306.1
click at [624, 195] on div "Actually, you don't have to write down everything you know." at bounding box center [623, 200] width 268 height 19
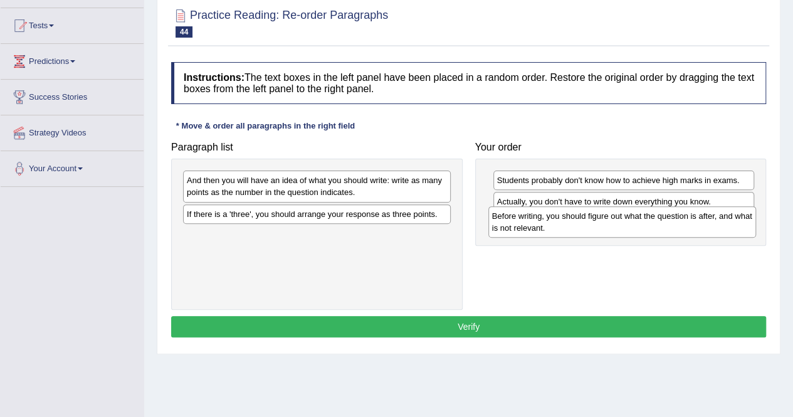
drag, startPoint x: 376, startPoint y: 186, endPoint x: 681, endPoint y: 222, distance: 307.3
click at [681, 222] on div "Before writing, you should figure out what the question is after, and what is n…" at bounding box center [622, 221] width 268 height 31
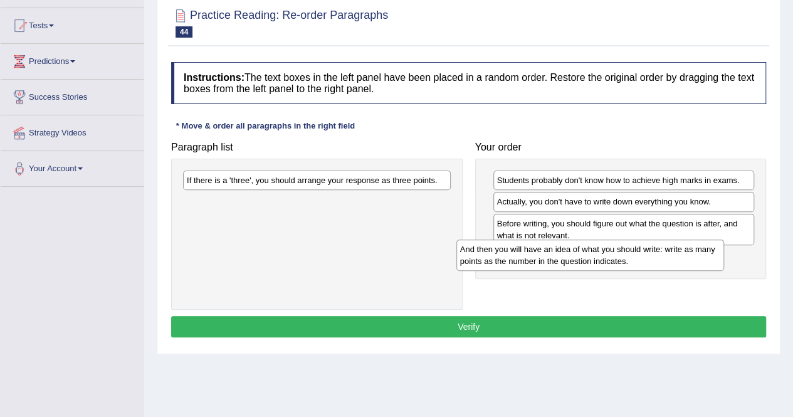
drag, startPoint x: 366, startPoint y: 177, endPoint x: 639, endPoint y: 246, distance: 281.8
click at [639, 246] on div "And then you will have an idea of what you should write: write as many points a…" at bounding box center [590, 254] width 268 height 31
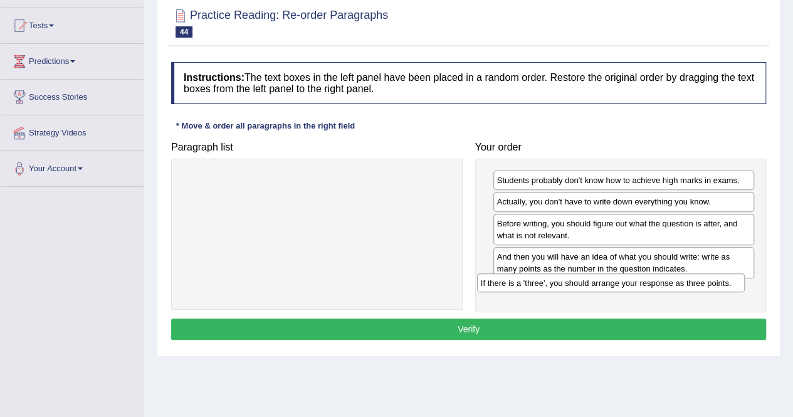
drag, startPoint x: 407, startPoint y: 183, endPoint x: 702, endPoint y: 285, distance: 311.8
click at [702, 285] on div "If there is a 'three', you should arrange your response as three points." at bounding box center [611, 282] width 268 height 19
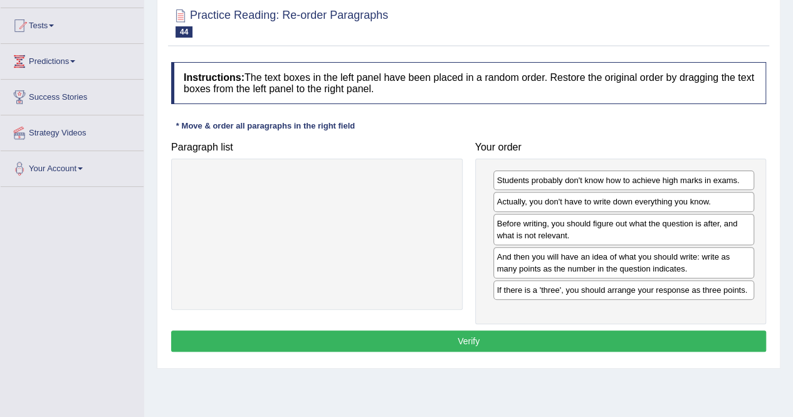
click at [668, 330] on button "Verify" at bounding box center [468, 340] width 595 height 21
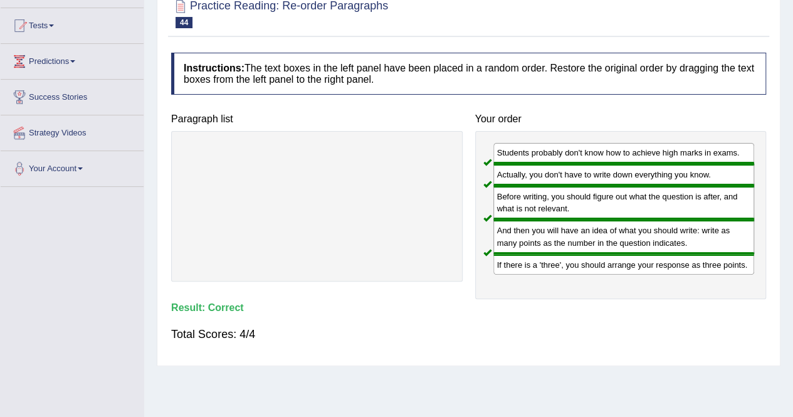
click at [668, 327] on div "Total Scores: 4/4" at bounding box center [468, 334] width 595 height 30
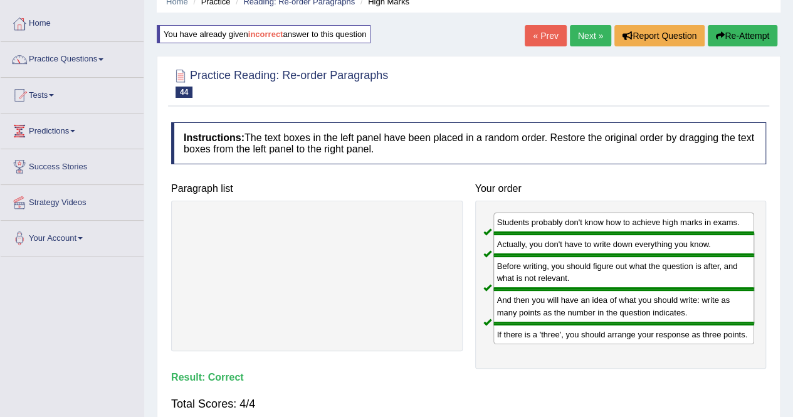
scroll to position [0, 0]
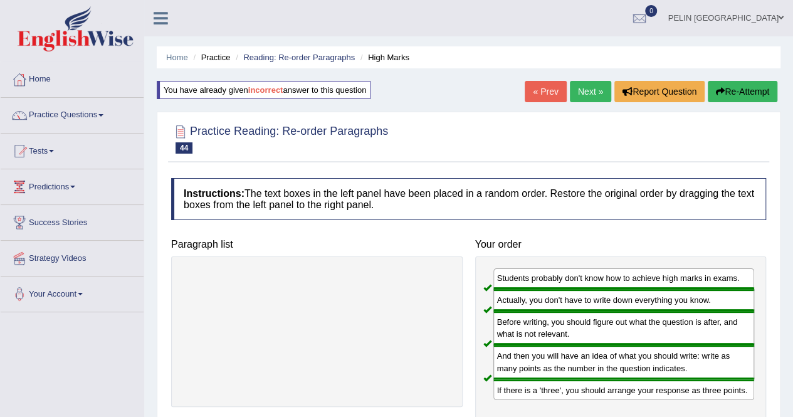
click at [589, 87] on link "Next »" at bounding box center [590, 91] width 41 height 21
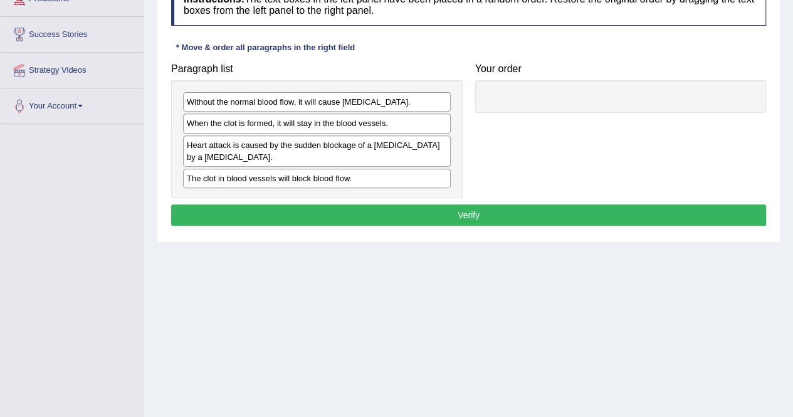
scroll to position [125, 0]
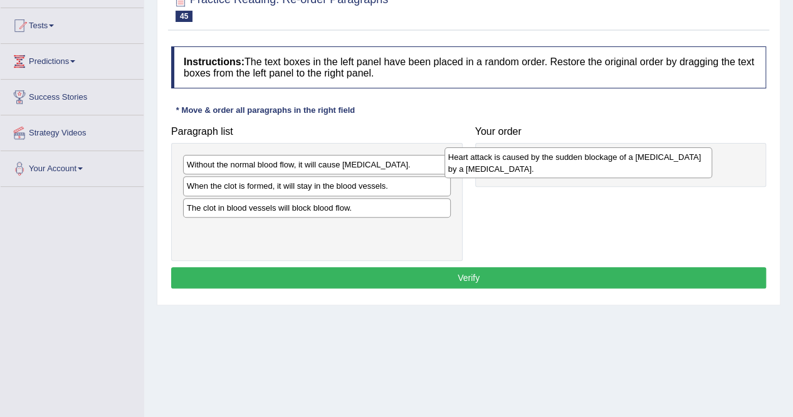
drag, startPoint x: 297, startPoint y: 216, endPoint x: 558, endPoint y: 166, distance: 266.0
click at [558, 166] on div "Heart attack is caused by the sudden blockage of a [MEDICAL_DATA] by a [MEDICAL…" at bounding box center [578, 162] width 268 height 31
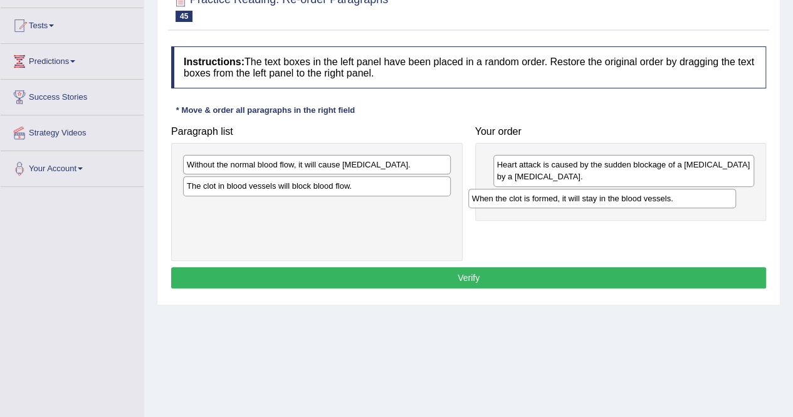
drag, startPoint x: 432, startPoint y: 187, endPoint x: 717, endPoint y: 200, distance: 285.5
click at [717, 200] on div "When the clot is formed, it will stay in the blood vessels." at bounding box center [602, 198] width 268 height 19
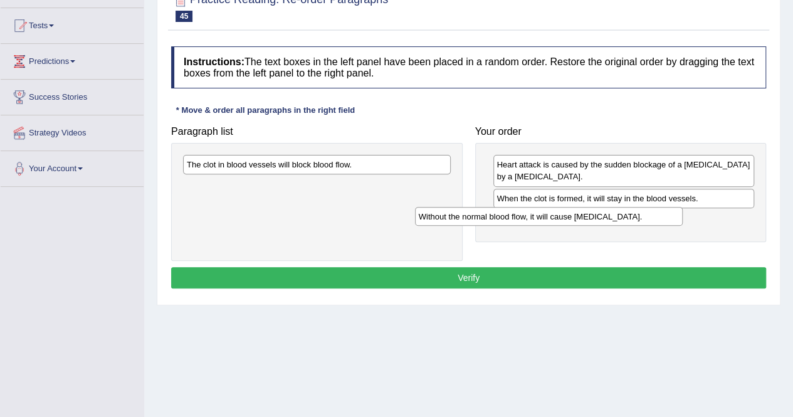
drag, startPoint x: 422, startPoint y: 162, endPoint x: 657, endPoint y: 214, distance: 240.8
click at [657, 214] on div "Without the normal blood flow, it will cause muscle contraction." at bounding box center [549, 216] width 268 height 19
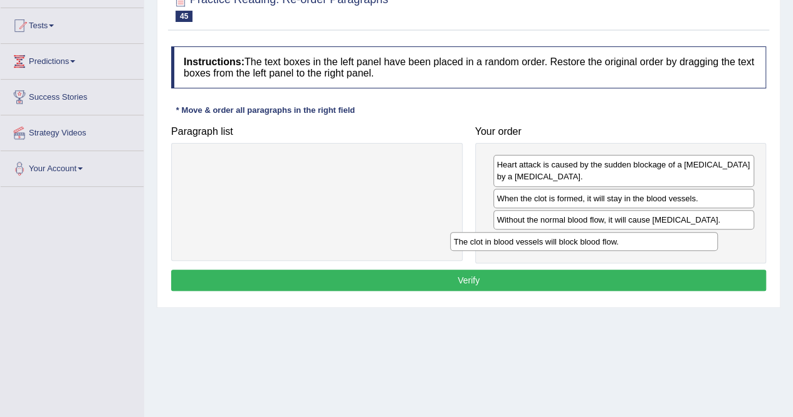
drag, startPoint x: 331, startPoint y: 160, endPoint x: 598, endPoint y: 237, distance: 277.9
click at [598, 237] on div "The clot in blood vessels will block blood flow." at bounding box center [584, 241] width 268 height 19
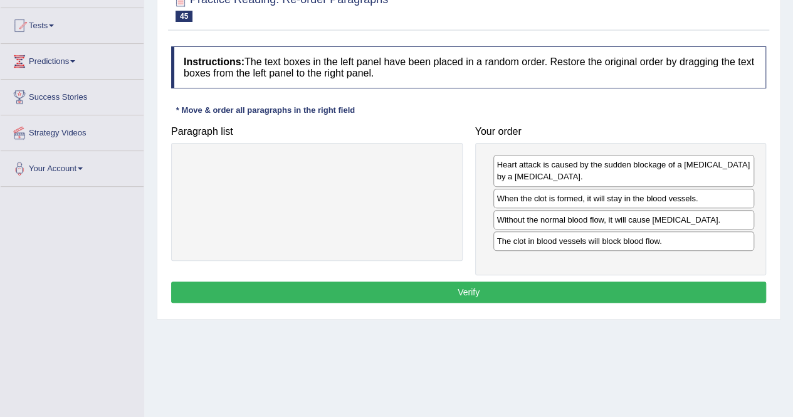
click at [590, 281] on button "Verify" at bounding box center [468, 291] width 595 height 21
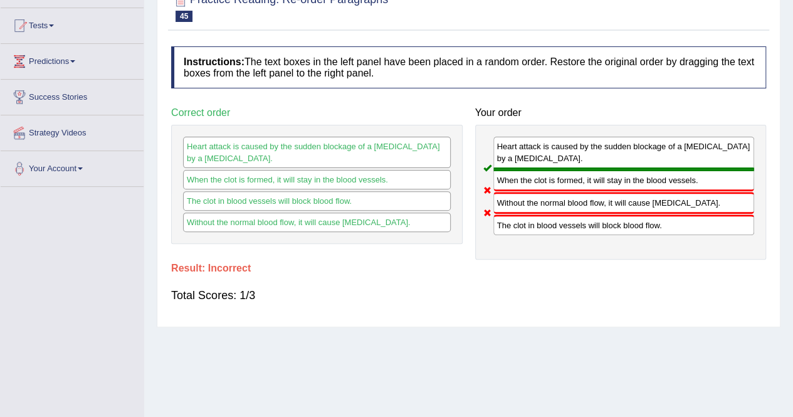
scroll to position [63, 0]
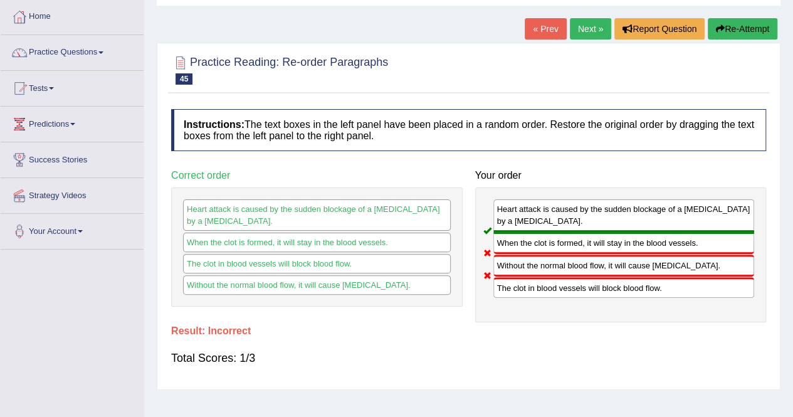
click at [753, 32] on button "Re-Attempt" at bounding box center [743, 28] width 70 height 21
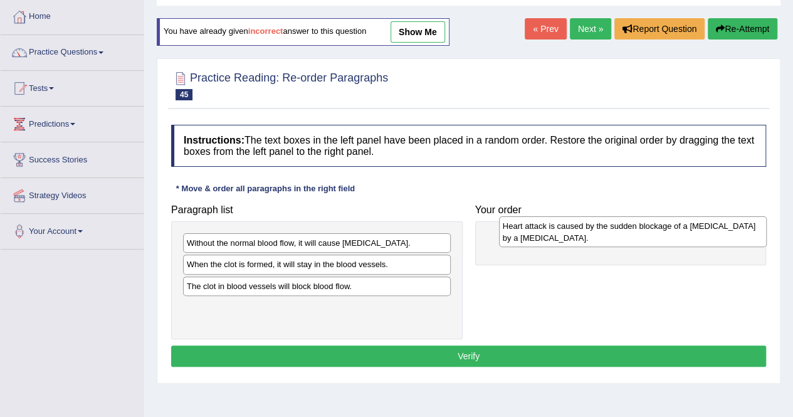
drag, startPoint x: 286, startPoint y: 293, endPoint x: 602, endPoint y: 234, distance: 321.3
click at [602, 234] on div "Heart attack is caused by the sudden blockage of a coronary artery by a blood c…" at bounding box center [633, 231] width 268 height 31
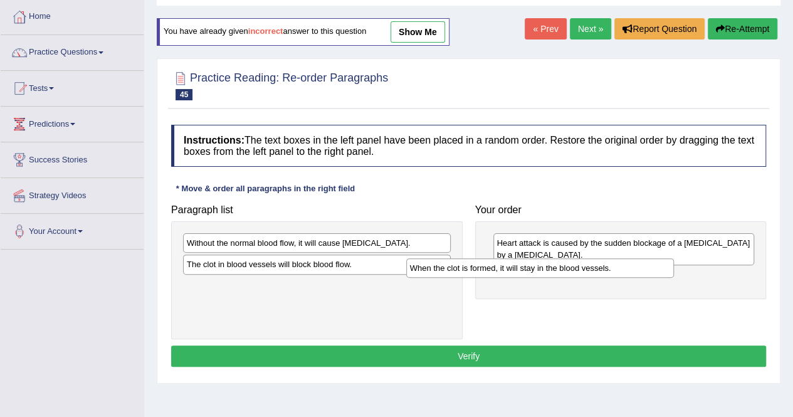
drag, startPoint x: 337, startPoint y: 261, endPoint x: 560, endPoint y: 266, distance: 223.2
click at [560, 266] on div "When the clot is formed, it will stay in the blood vessels." at bounding box center [540, 267] width 268 height 19
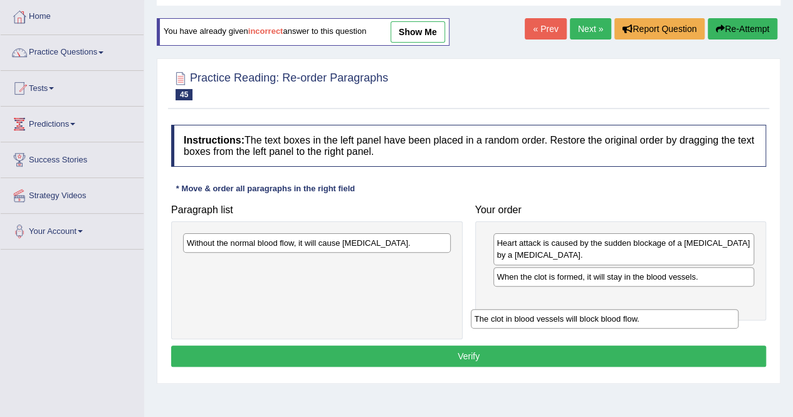
drag, startPoint x: 379, startPoint y: 259, endPoint x: 672, endPoint y: 291, distance: 295.0
click at [672, 309] on div "The clot in blood vessels will block blood flow." at bounding box center [605, 318] width 268 height 19
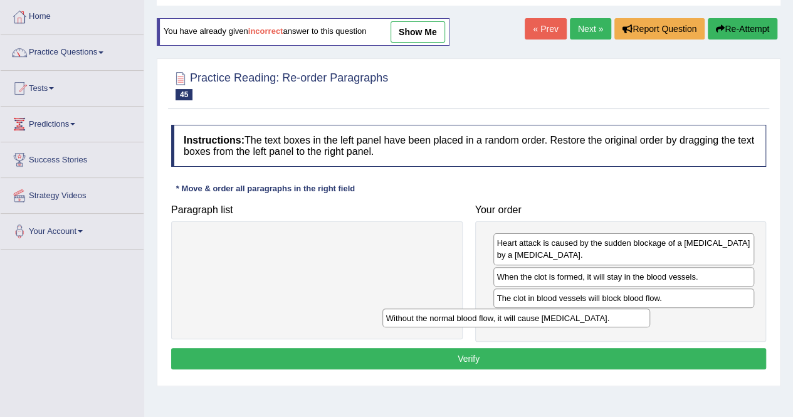
drag, startPoint x: 411, startPoint y: 243, endPoint x: 610, endPoint y: 318, distance: 213.0
click at [610, 318] on div "Without the normal blood flow, it will cause muscle contraction." at bounding box center [516, 317] width 268 height 19
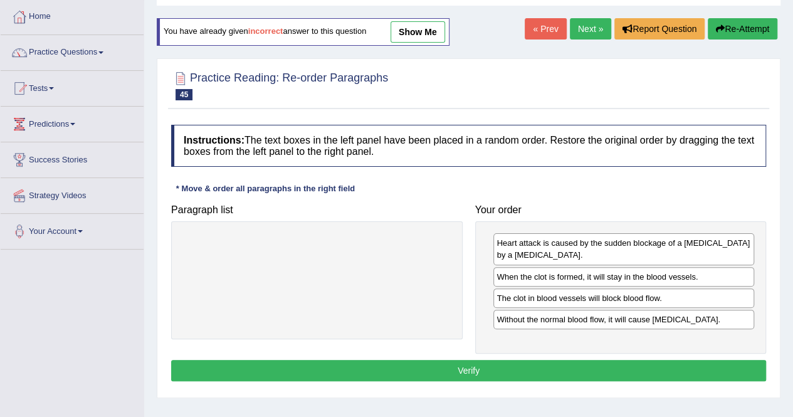
click at [590, 365] on button "Verify" at bounding box center [468, 370] width 595 height 21
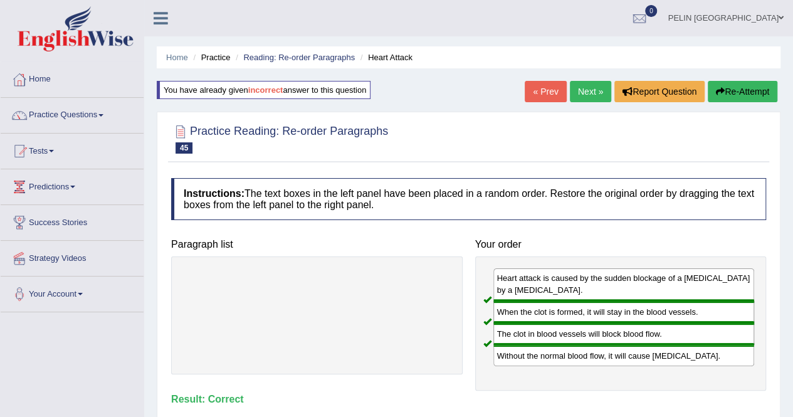
click at [585, 87] on link "Next »" at bounding box center [590, 91] width 41 height 21
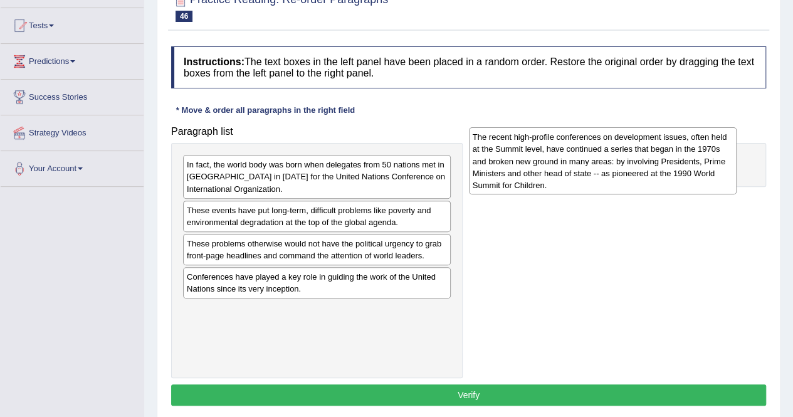
drag, startPoint x: 268, startPoint y: 270, endPoint x: 554, endPoint y: 165, distance: 304.6
click at [554, 165] on div "The recent high-profile conferences on development issues, often held at the Su…" at bounding box center [603, 160] width 268 height 67
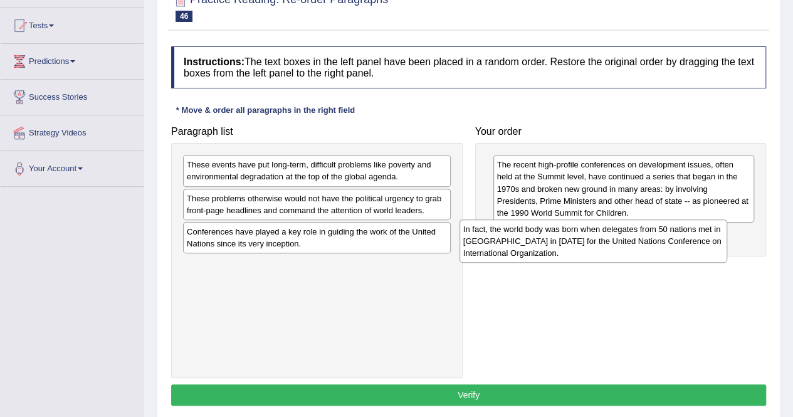
drag, startPoint x: 404, startPoint y: 175, endPoint x: 681, endPoint y: 239, distance: 283.8
click at [681, 239] on div "In fact, the world body was born when delegates from 50 nations met in [GEOGRAP…" at bounding box center [593, 240] width 268 height 43
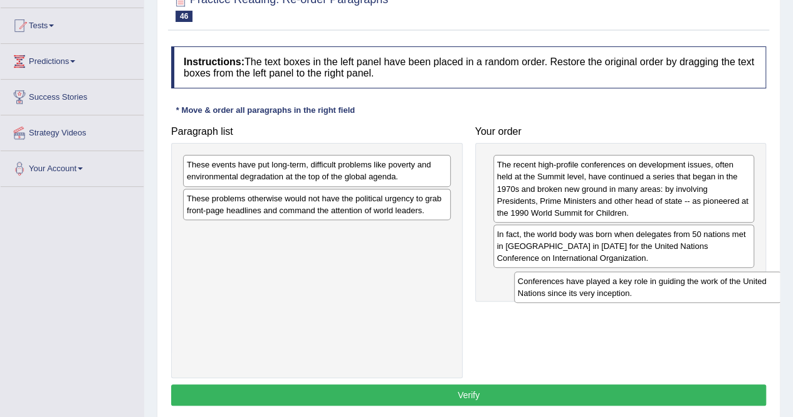
drag, startPoint x: 382, startPoint y: 244, endPoint x: 711, endPoint y: 295, distance: 332.9
click at [711, 295] on div "Conferences have played a key role in guiding the work of the United Nations si…" at bounding box center [648, 286] width 268 height 31
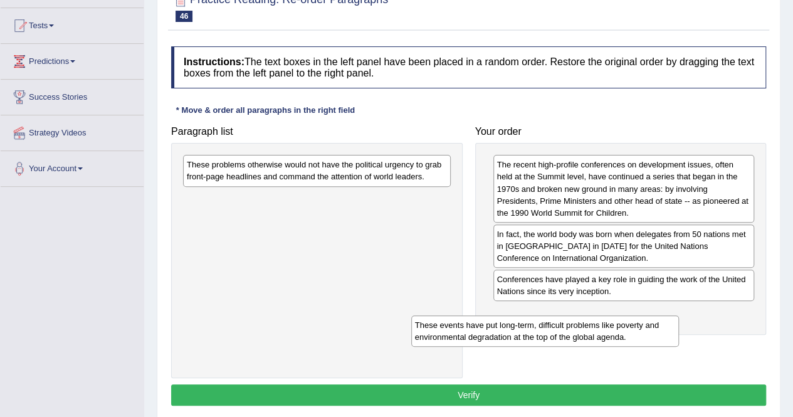
drag, startPoint x: 404, startPoint y: 174, endPoint x: 651, endPoint y: 314, distance: 283.5
click at [651, 315] on div "These events have put long-term, difficult problems like poverty and environmen…" at bounding box center [545, 330] width 268 height 31
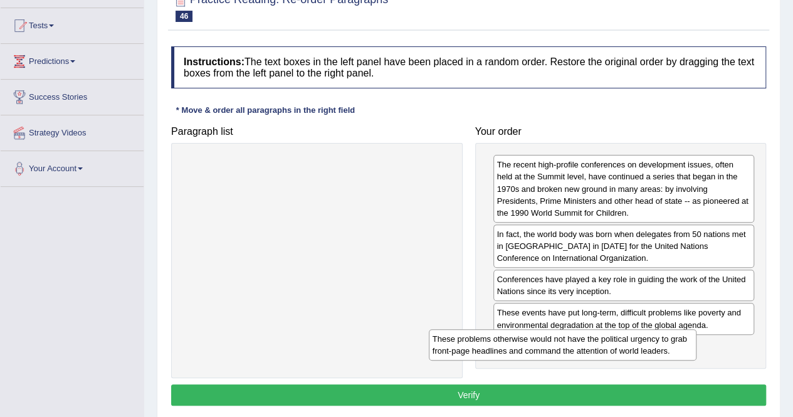
drag, startPoint x: 380, startPoint y: 175, endPoint x: 626, endPoint y: 349, distance: 301.2
click at [626, 349] on div "These problems otherwise would not have the political urgency to grab front-pag…" at bounding box center [563, 344] width 268 height 31
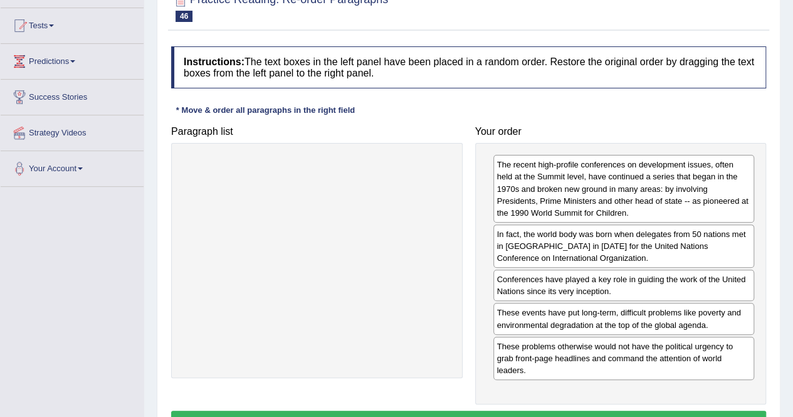
click at [579, 412] on button "Verify" at bounding box center [468, 421] width 595 height 21
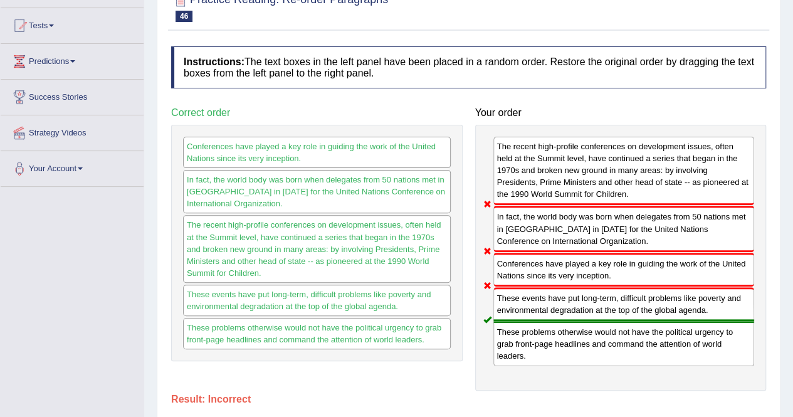
drag, startPoint x: 637, startPoint y: 259, endPoint x: 613, endPoint y: 169, distance: 92.7
click at [613, 169] on div "The recent high-profile conferences on development issues, often held at the Su…" at bounding box center [620, 258] width 291 height 266
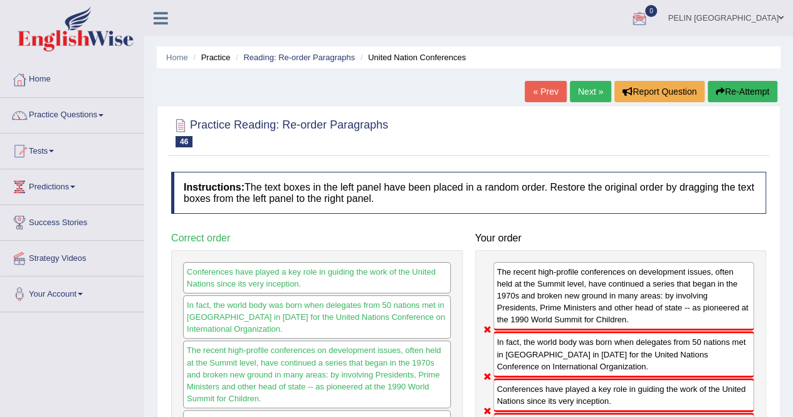
click at [766, 92] on button "Re-Attempt" at bounding box center [743, 91] width 70 height 21
